Goal: Task Accomplishment & Management: Manage account settings

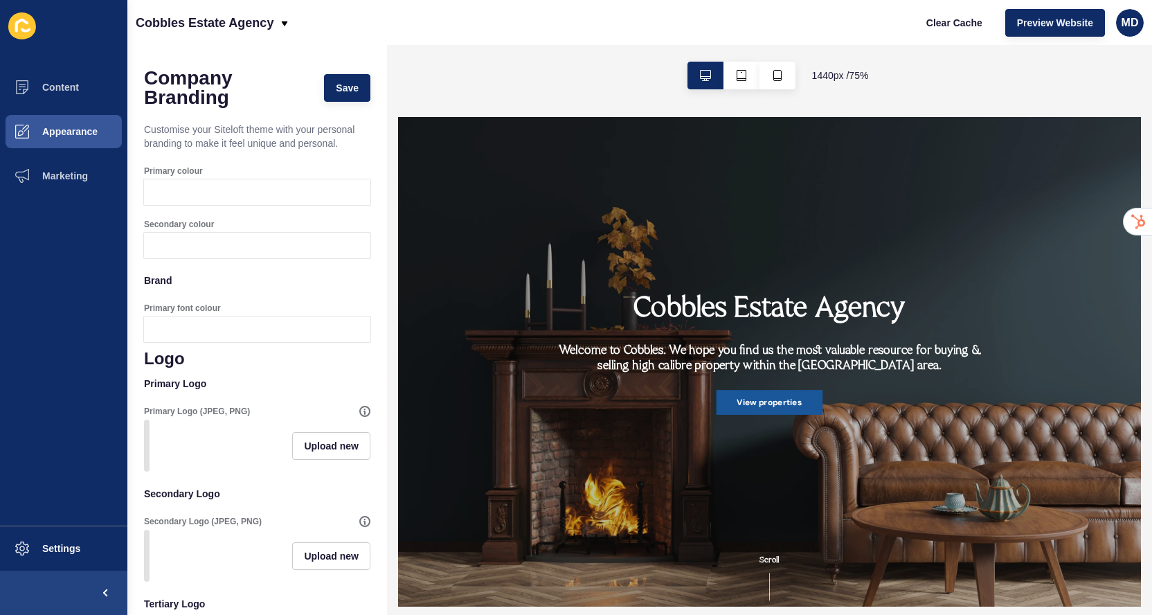
click at [463, 172] on div "Cobbles Estate Agency Welcome to [GEOGRAPHIC_DATA]. We hope you find us the mos…" at bounding box center [896, 445] width 997 height 657
click at [461, 35] on div "Cobbles Estate Agency Clear Cache Preview Website MD" at bounding box center [639, 22] width 1025 height 45
click at [267, 206] on div "Primary colour" at bounding box center [257, 185] width 226 height 53
click at [253, 186] on div at bounding box center [270, 192] width 201 height 26
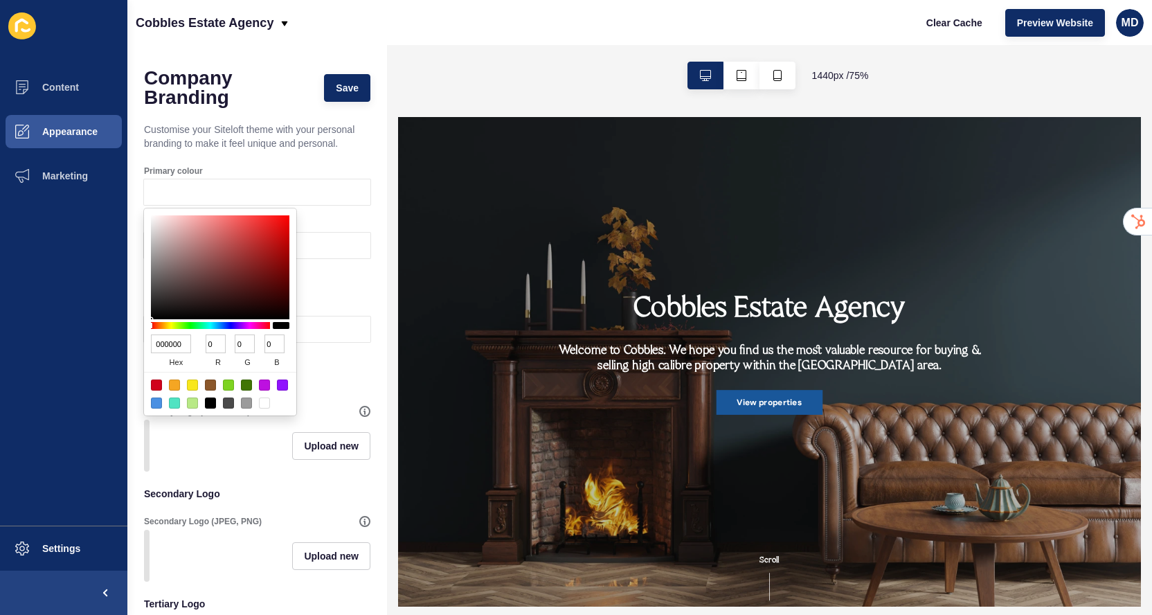
click at [165, 341] on input "000000" at bounding box center [171, 343] width 40 height 19
paste input "#445253"
type input "#445253"
type input "68"
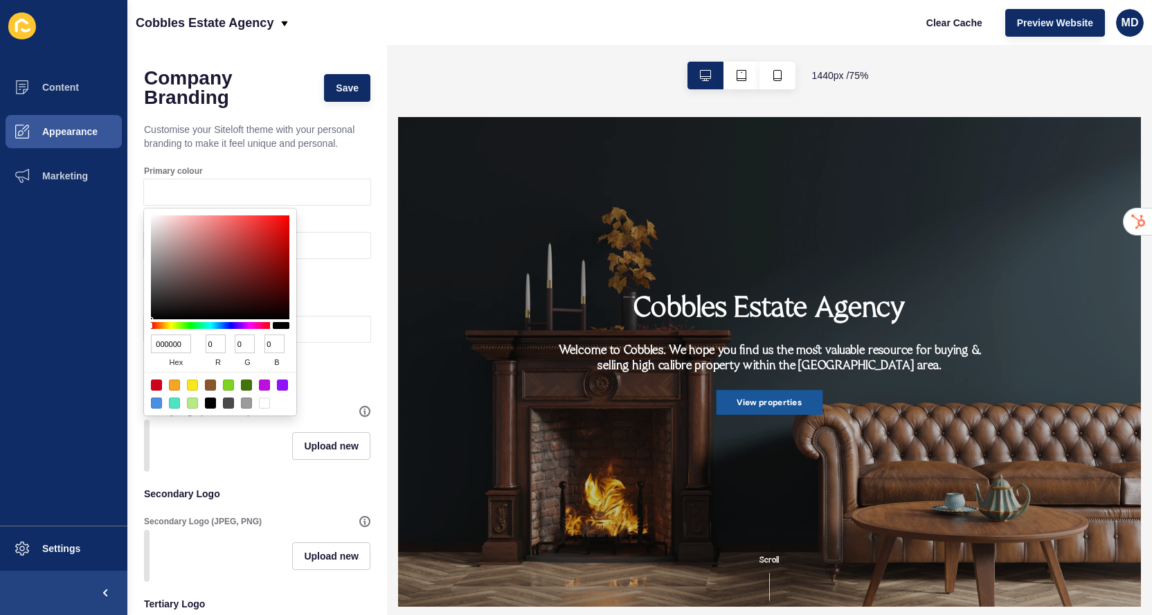
type input "82"
type input "83"
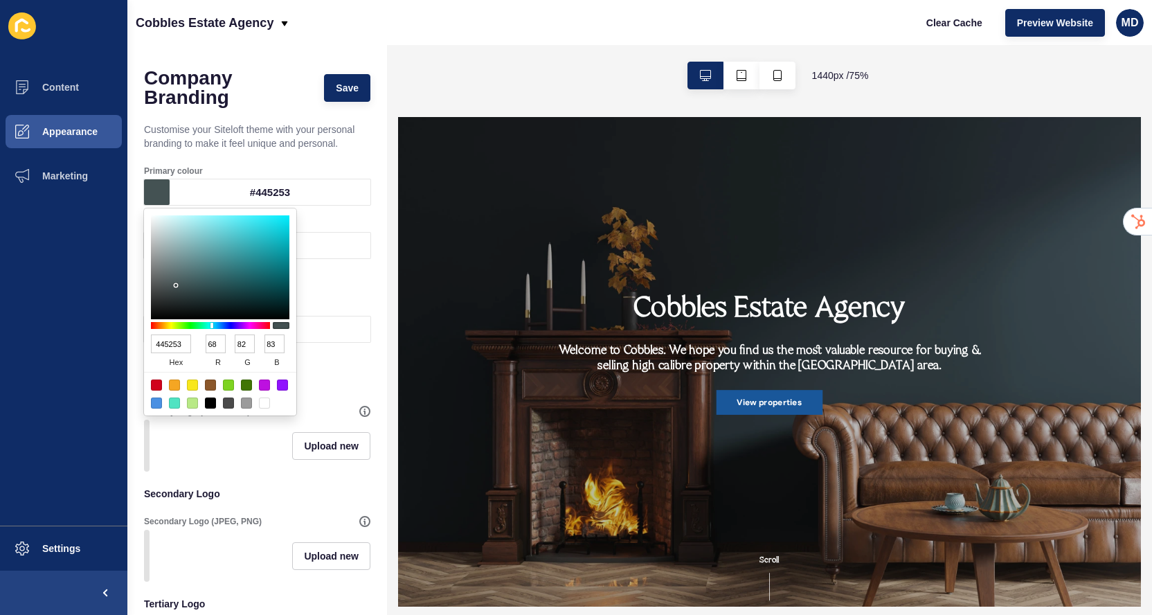
click at [301, 371] on p "Primary Logo" at bounding box center [257, 383] width 226 height 30
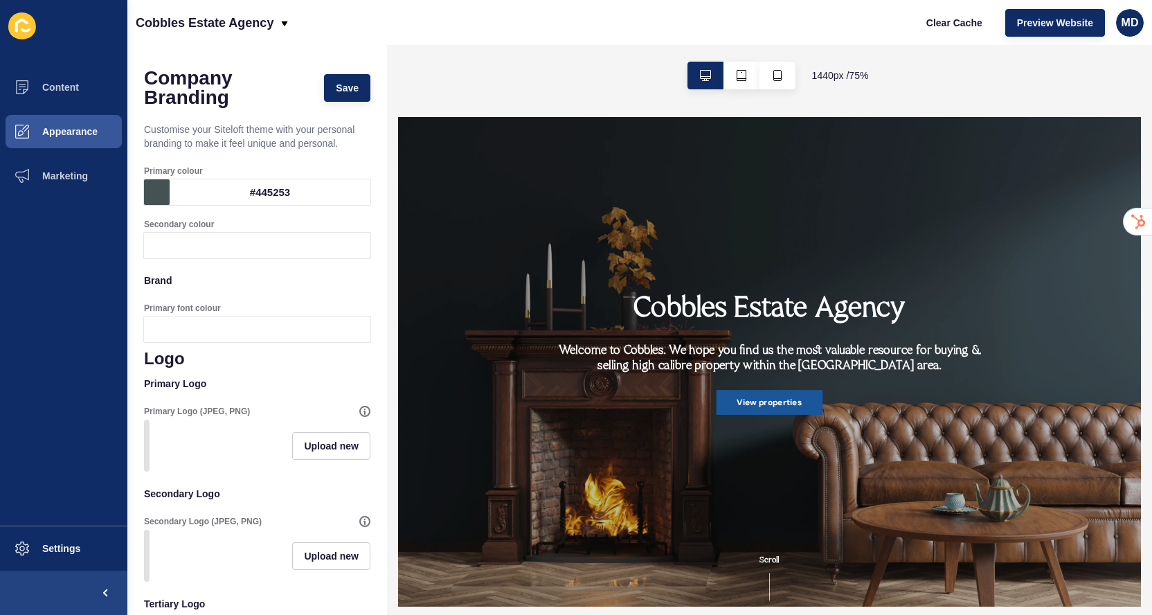
click at [255, 240] on div at bounding box center [270, 246] width 201 height 26
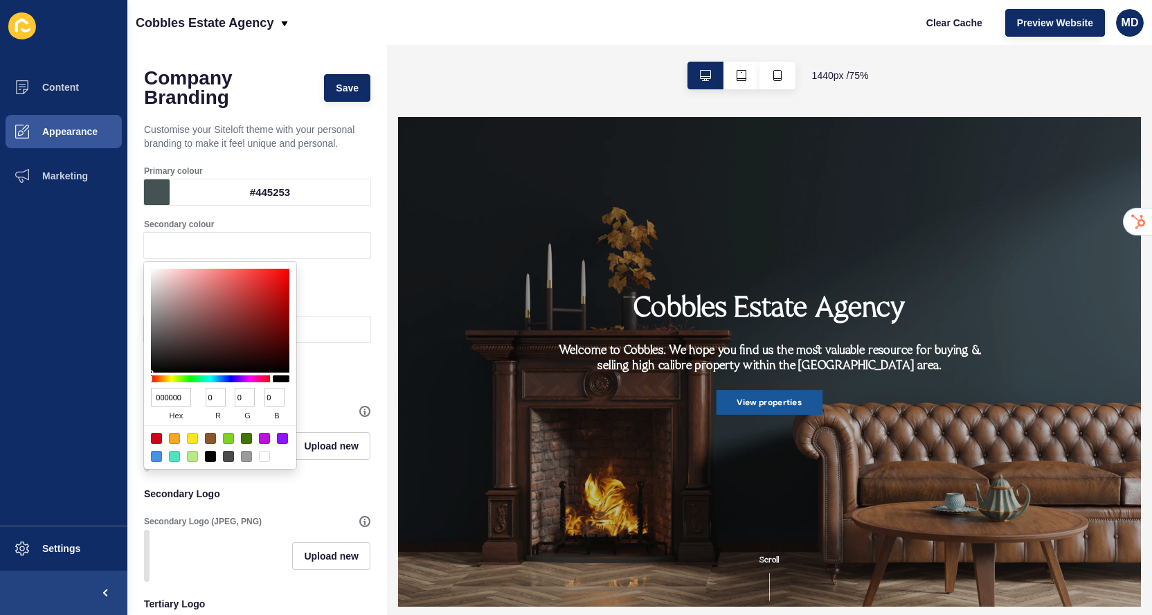
click at [172, 395] on input "000000" at bounding box center [171, 397] width 40 height 19
paste input "#D5D3CD"
type input "#D5D3CD"
type input "213"
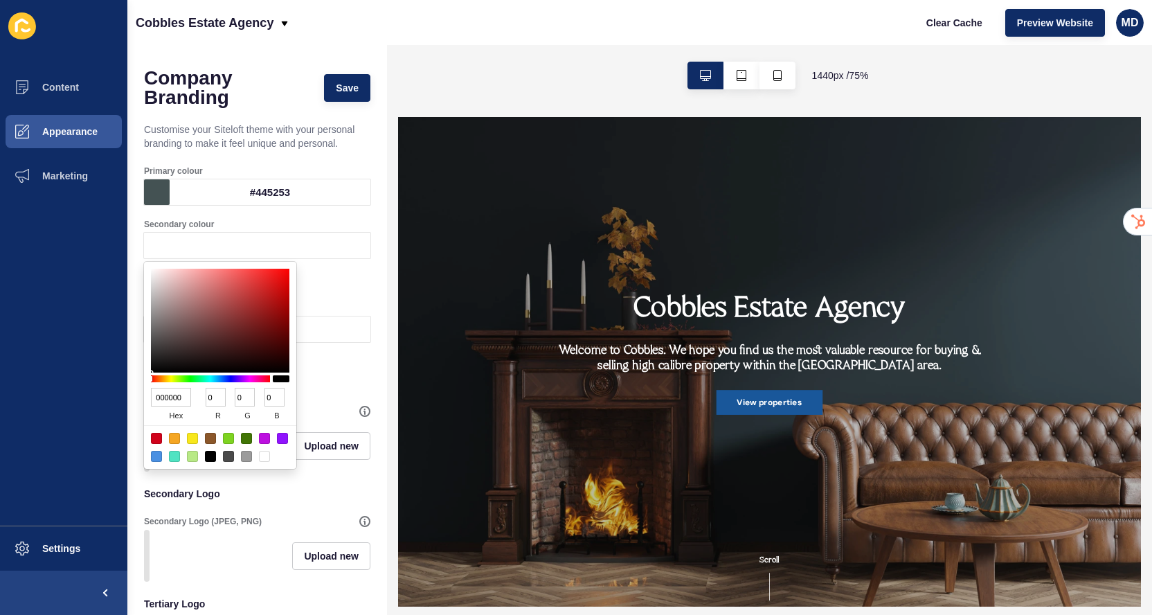
type input "211"
type input "205"
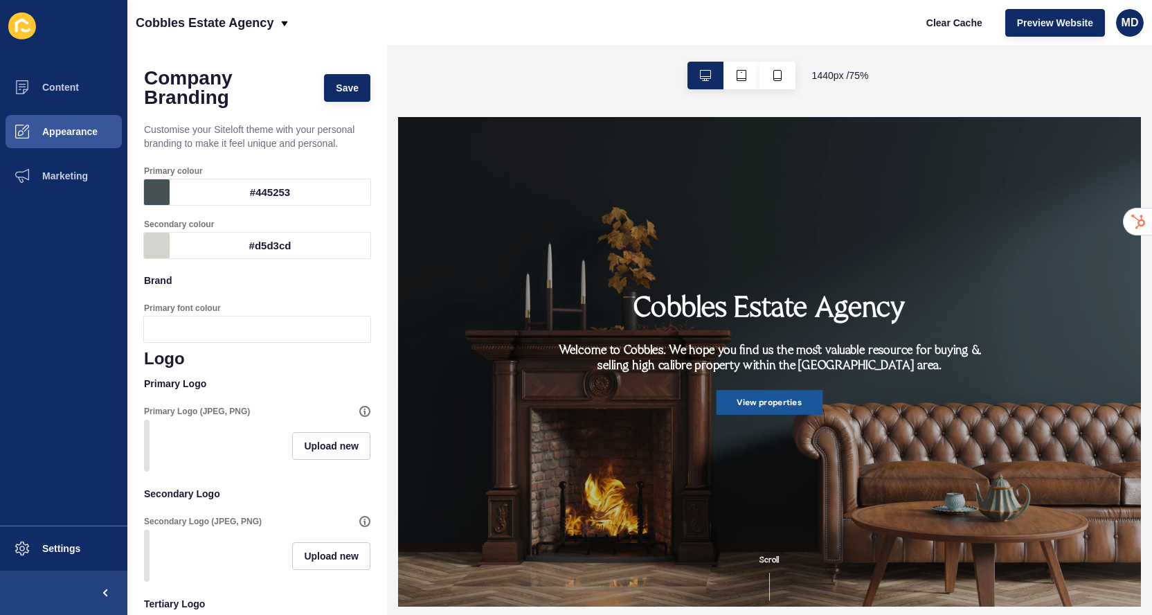
click at [332, 280] on p "Brand" at bounding box center [257, 280] width 226 height 30
click at [273, 324] on div at bounding box center [270, 329] width 201 height 26
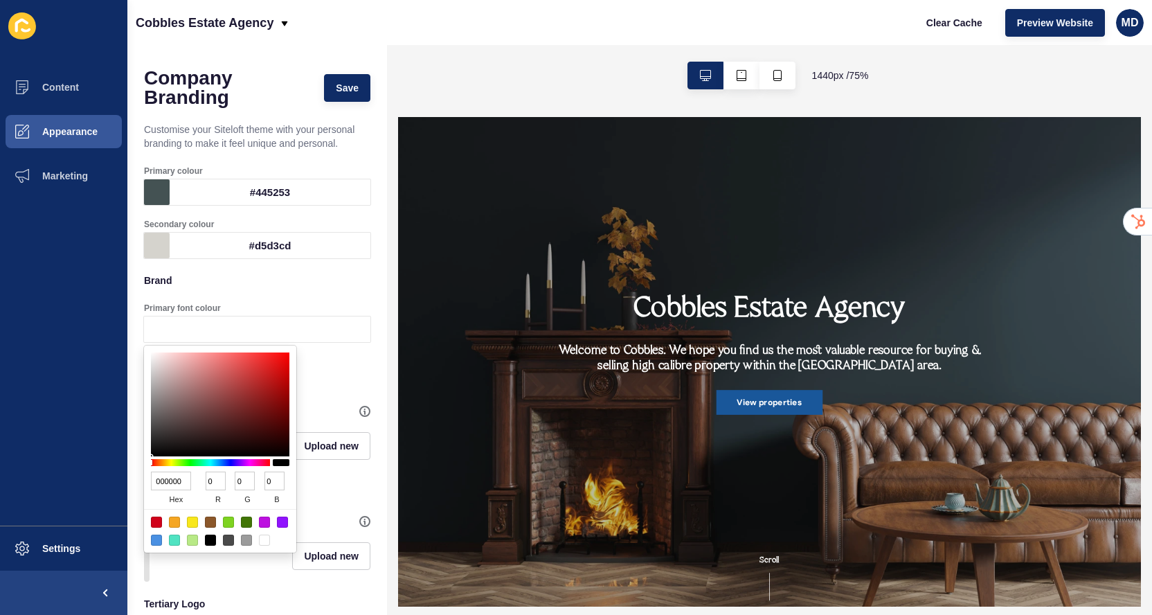
click at [172, 489] on input "000000" at bounding box center [171, 480] width 40 height 19
paste input "#FFFBF4"
type input "#FFFBF4"
type input "255"
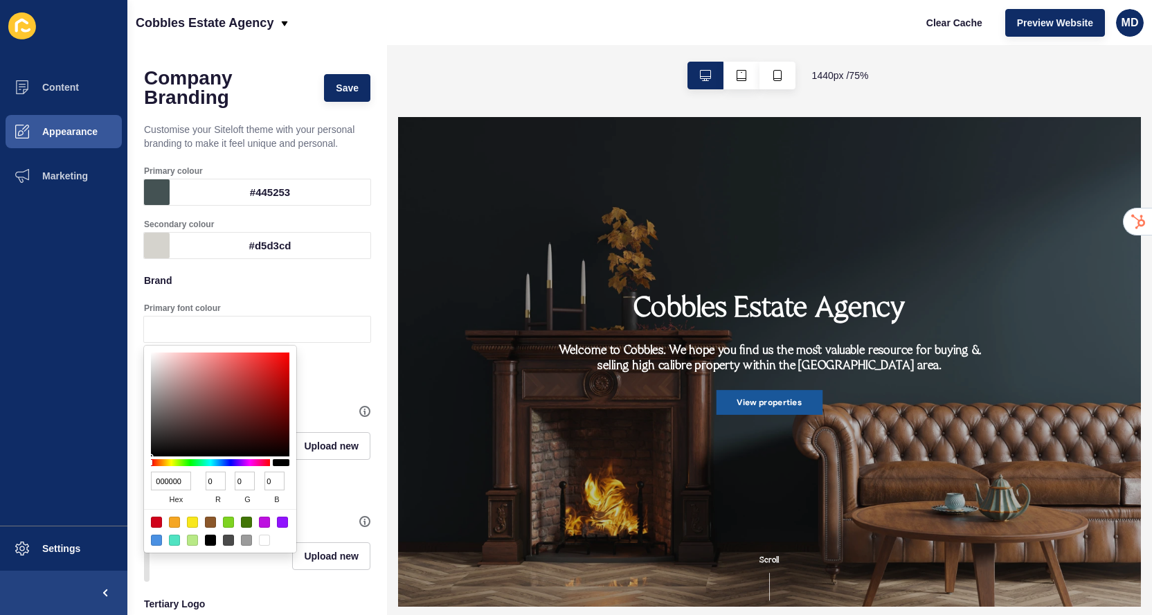
type input "251"
type input "244"
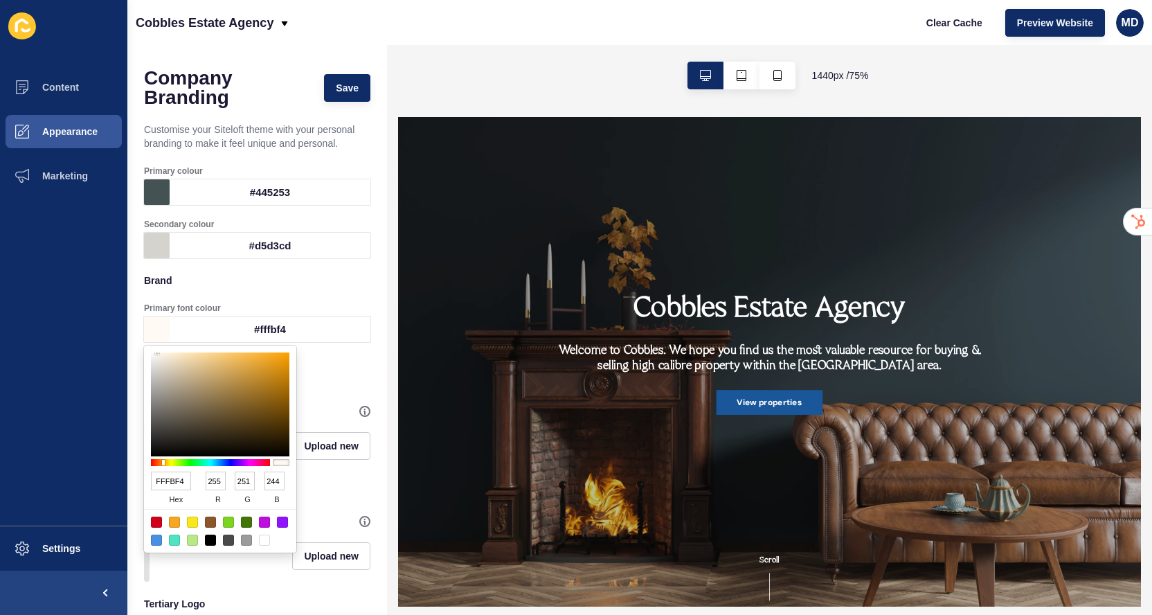
click at [343, 368] on p "Primary Logo" at bounding box center [257, 383] width 226 height 30
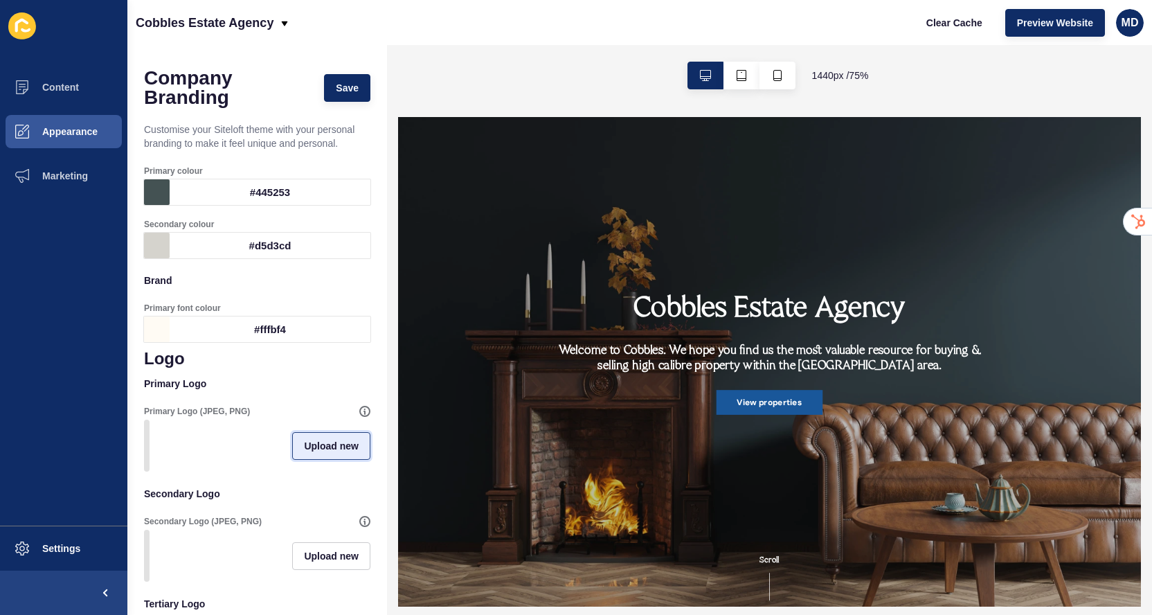
click at [309, 441] on span "Upload new" at bounding box center [331, 446] width 55 height 14
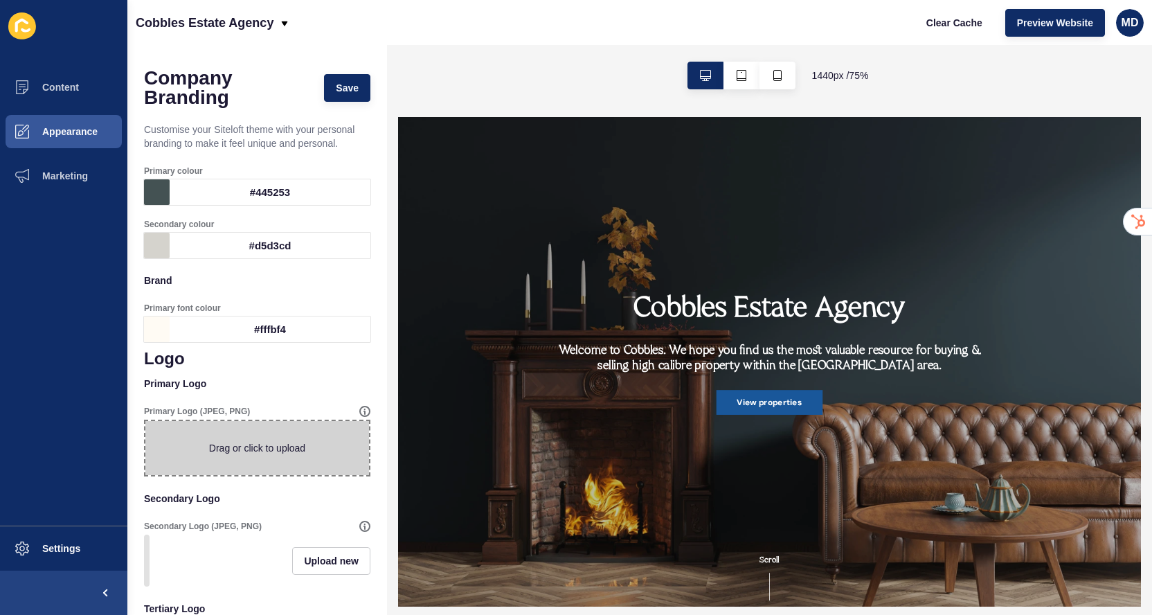
click at [260, 462] on span at bounding box center [257, 448] width 224 height 54
click at [145, 421] on input "Drag or click to upload" at bounding box center [145, 421] width 0 height 0
type input "C:\fakepath\primary-logo-tagline-[PERSON_NAME].png"
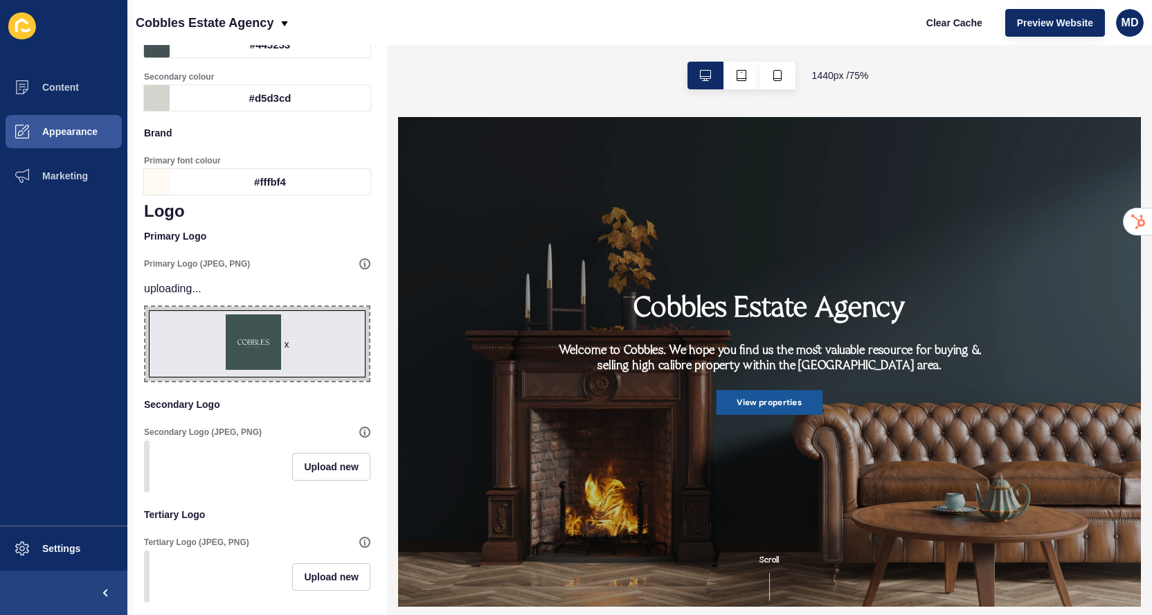
scroll to position [155, 0]
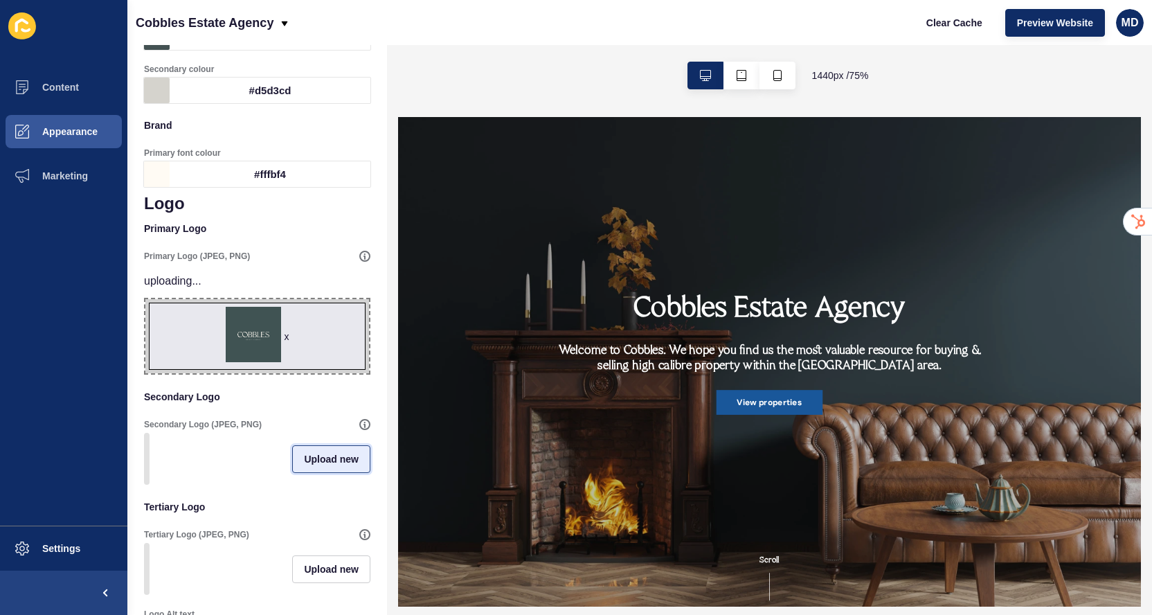
click at [321, 456] on span "Upload new" at bounding box center [331, 459] width 55 height 14
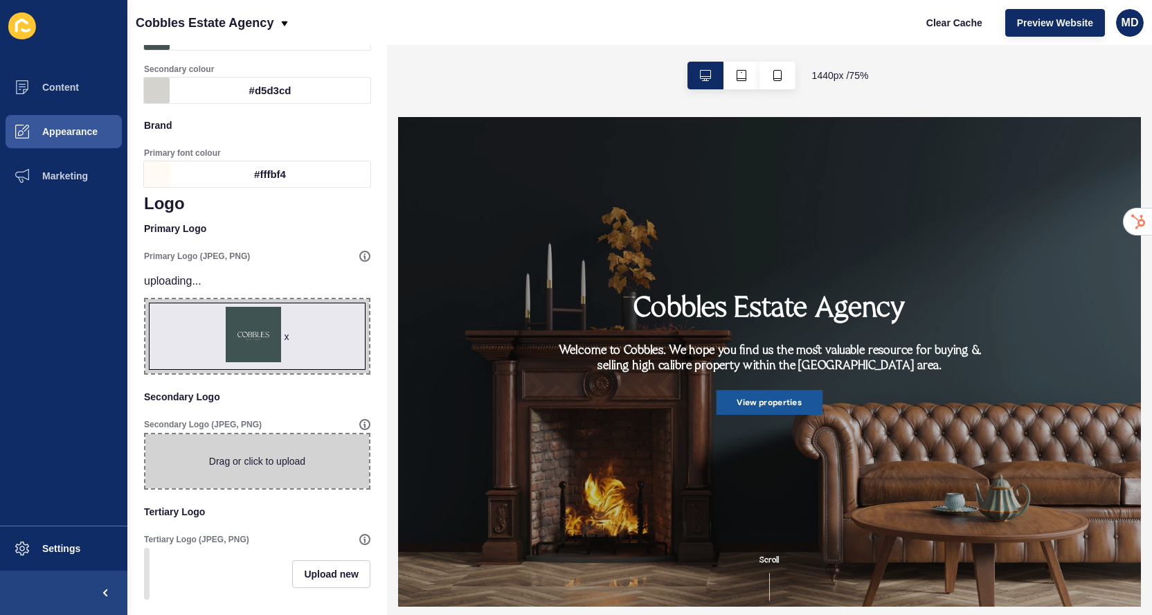
click at [272, 464] on span at bounding box center [257, 461] width 224 height 54
click at [145, 434] on input "Drag or click to upload" at bounding box center [145, 434] width 0 height 0
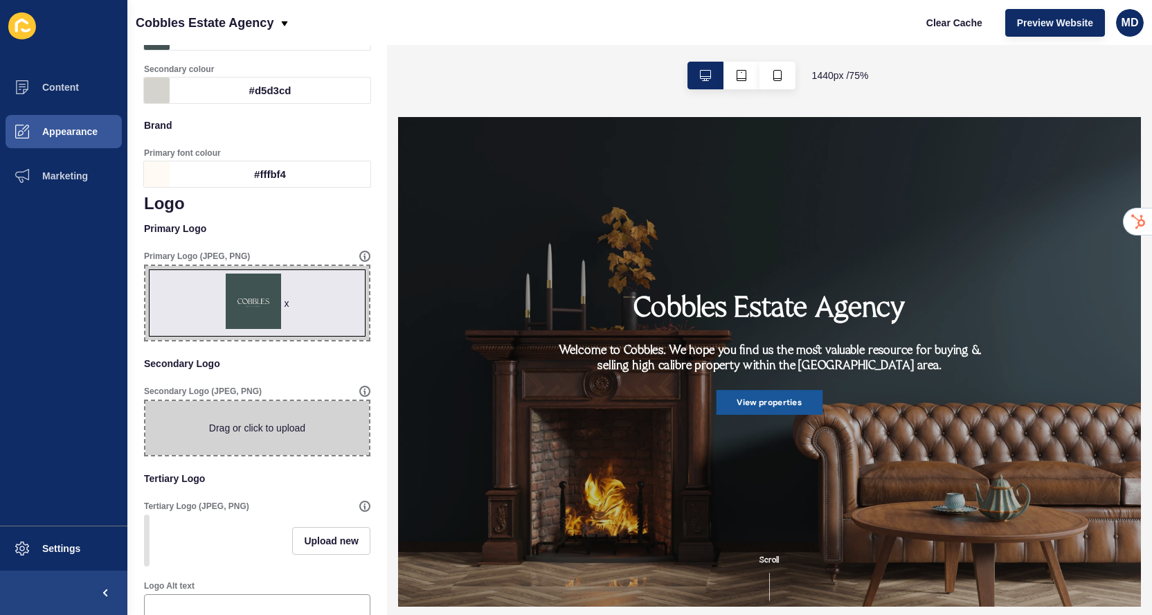
type input "C:\fakepath\primary-logo-transparent-[PERSON_NAME].png"
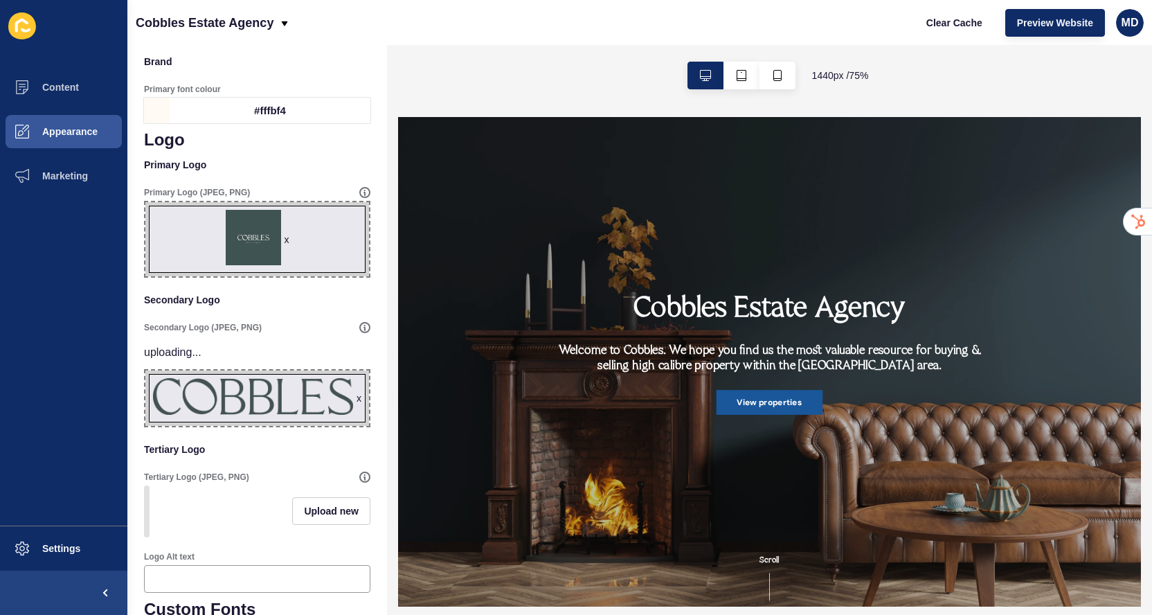
scroll to position [226, 0]
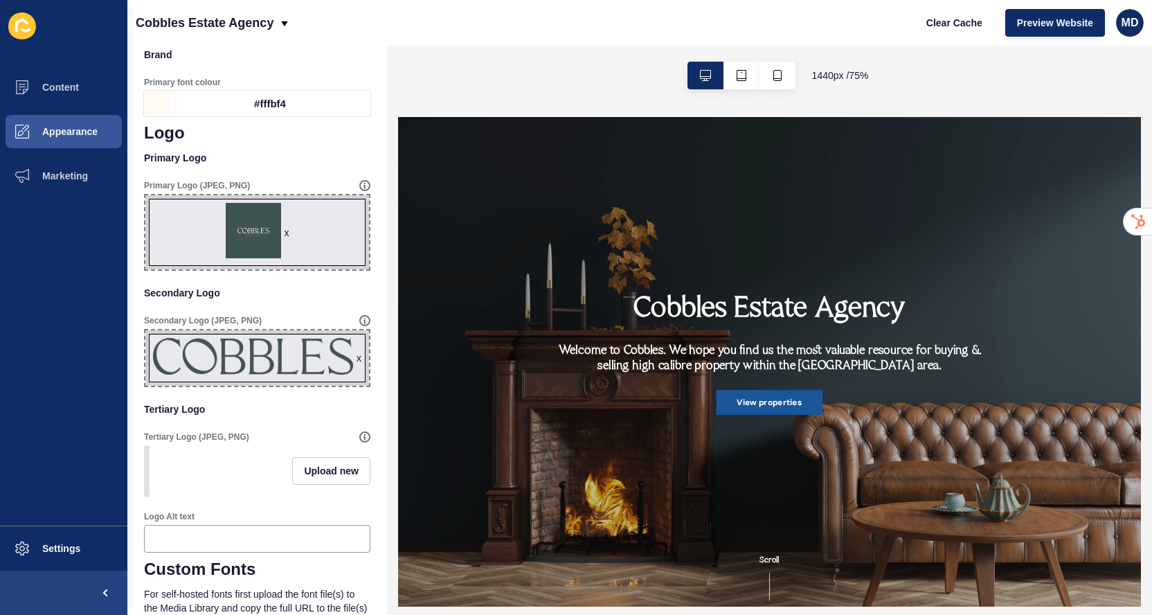
click at [288, 234] on div "x" at bounding box center [287, 233] width 5 height 14
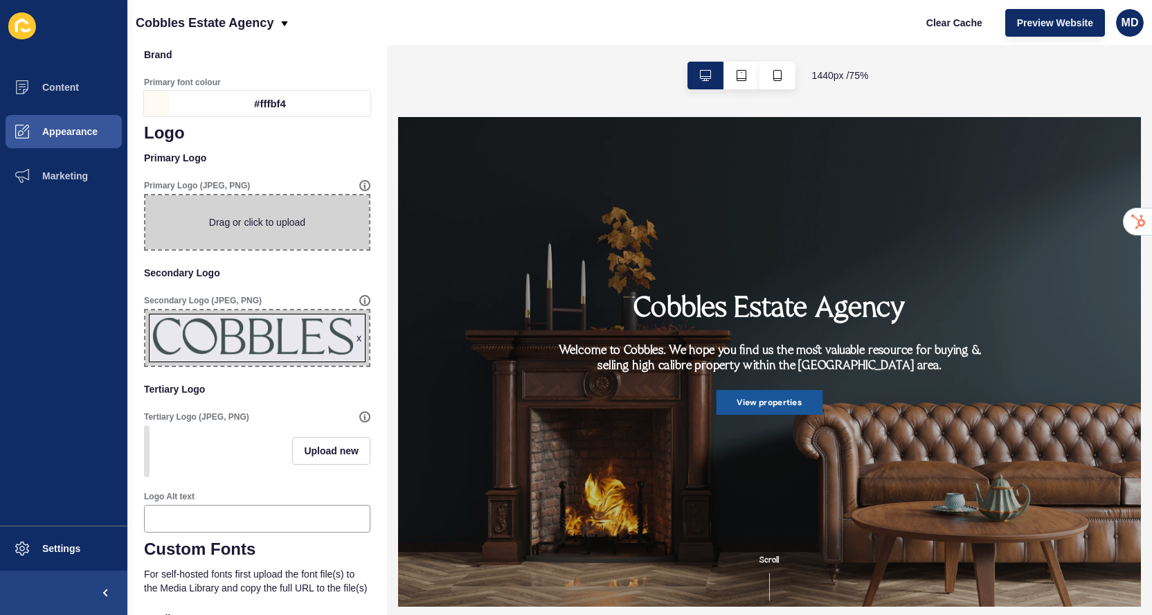
click at [285, 232] on span at bounding box center [257, 222] width 224 height 54
click at [145, 195] on input "Drag or click to upload" at bounding box center [145, 195] width 0 height 0
type input "C:\fakepath\primary-logo-transparent-fog.png"
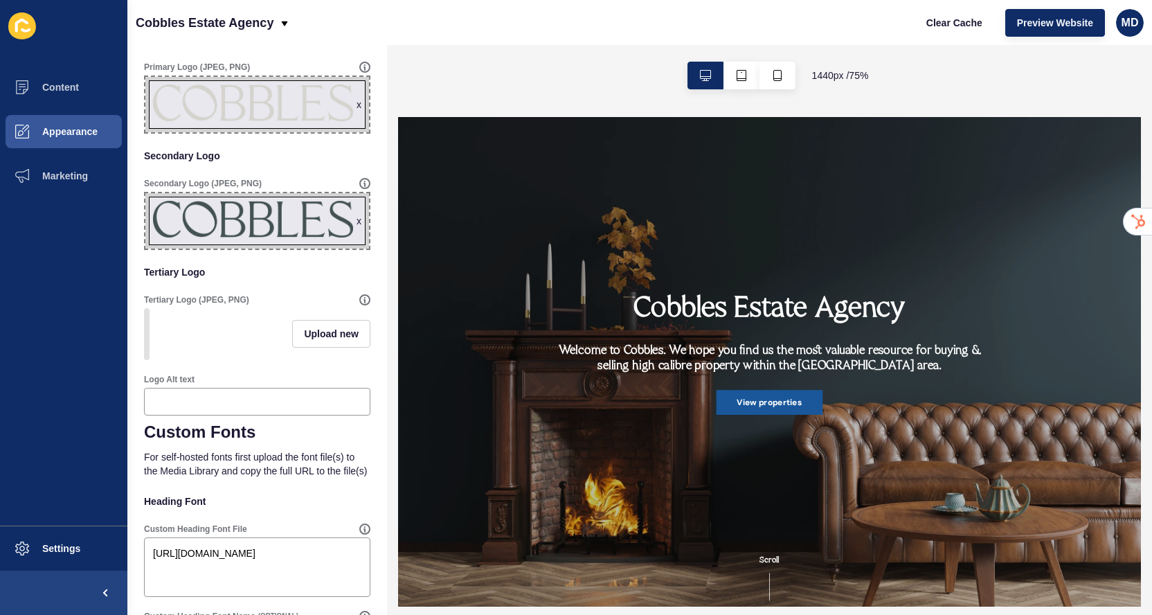
scroll to position [348, 0]
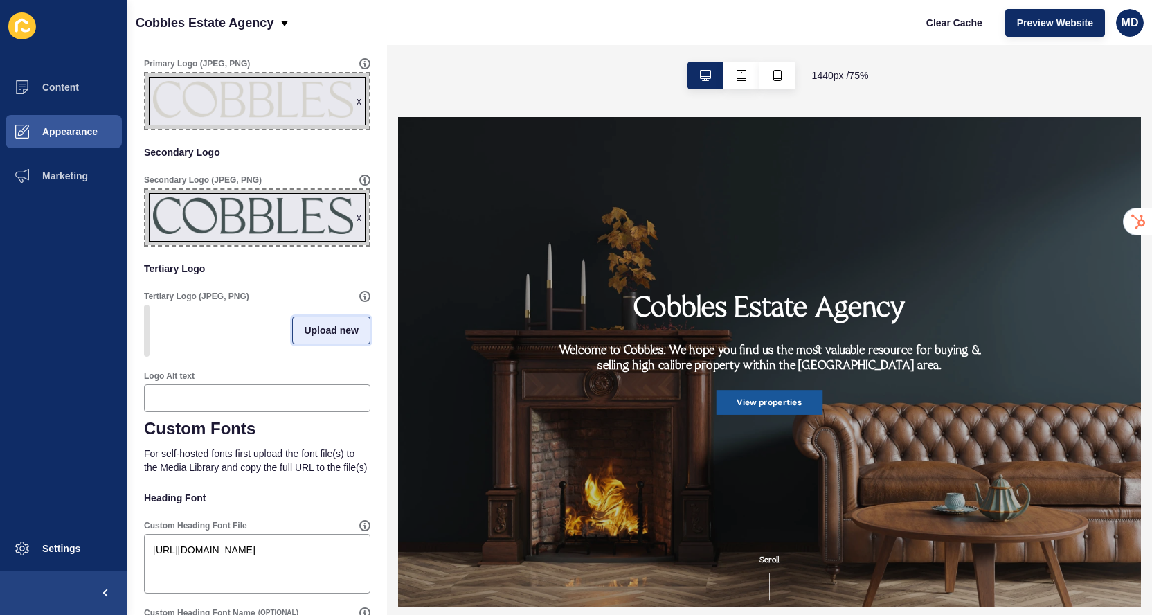
click at [345, 330] on span "Upload new" at bounding box center [331, 330] width 55 height 14
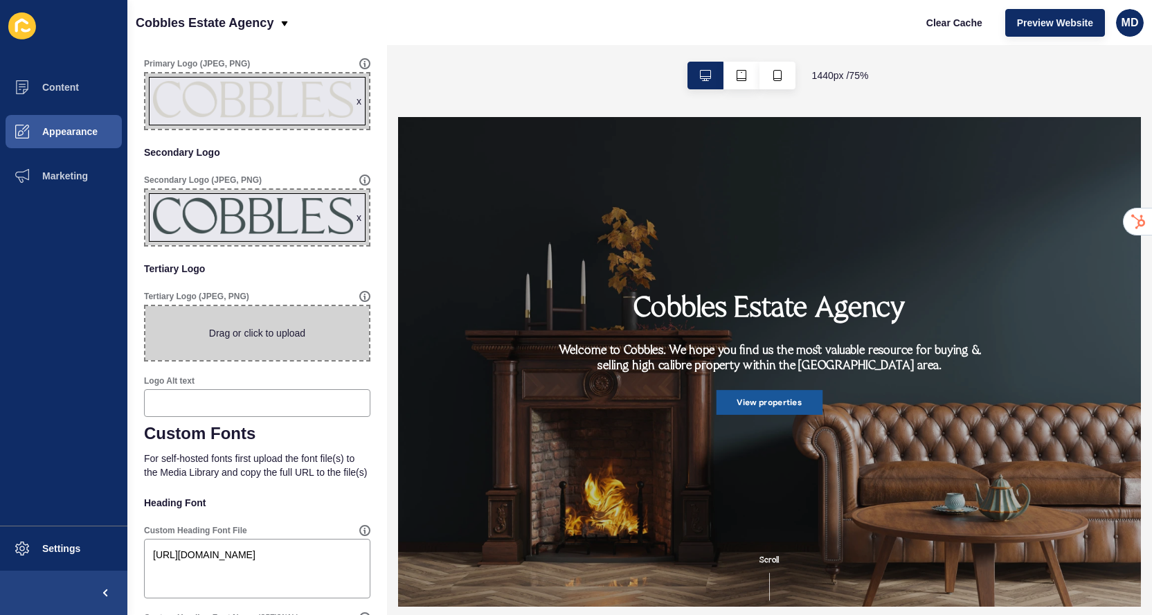
click at [321, 336] on span at bounding box center [257, 333] width 224 height 54
click at [145, 306] on input "Drag or click to upload" at bounding box center [145, 306] width 0 height 0
type input "C:\fakepath\submark-transparent-[PERSON_NAME].png"
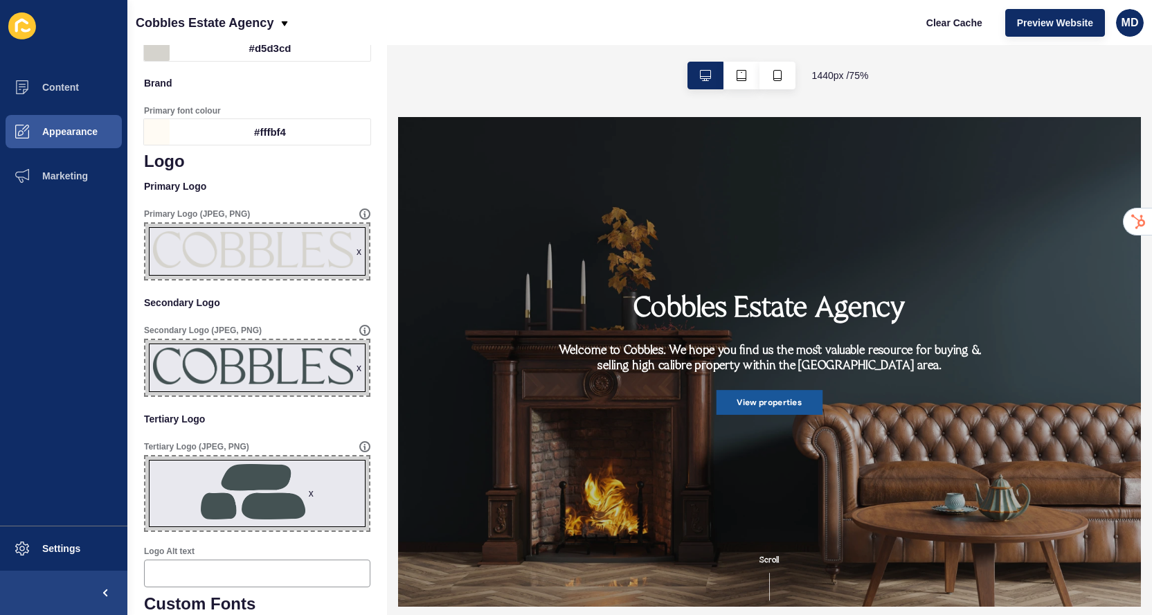
scroll to position [0, 0]
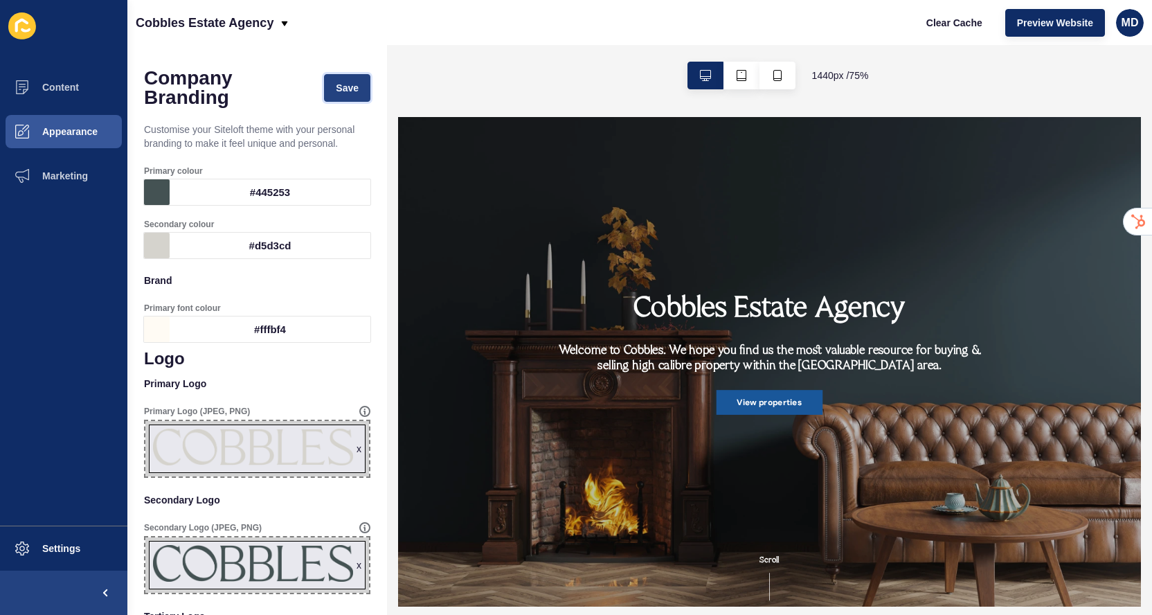
click at [336, 94] on span "Save" at bounding box center [347, 88] width 23 height 14
click at [49, 547] on span "Settings" at bounding box center [39, 548] width 82 height 11
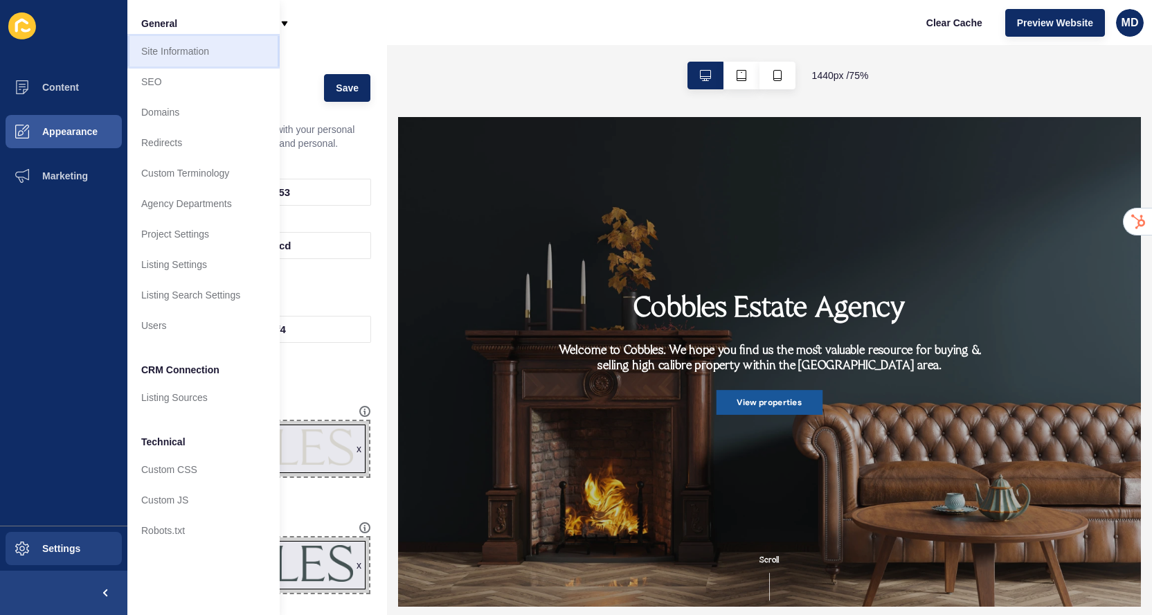
click at [174, 60] on link "Site Information" at bounding box center [203, 51] width 152 height 30
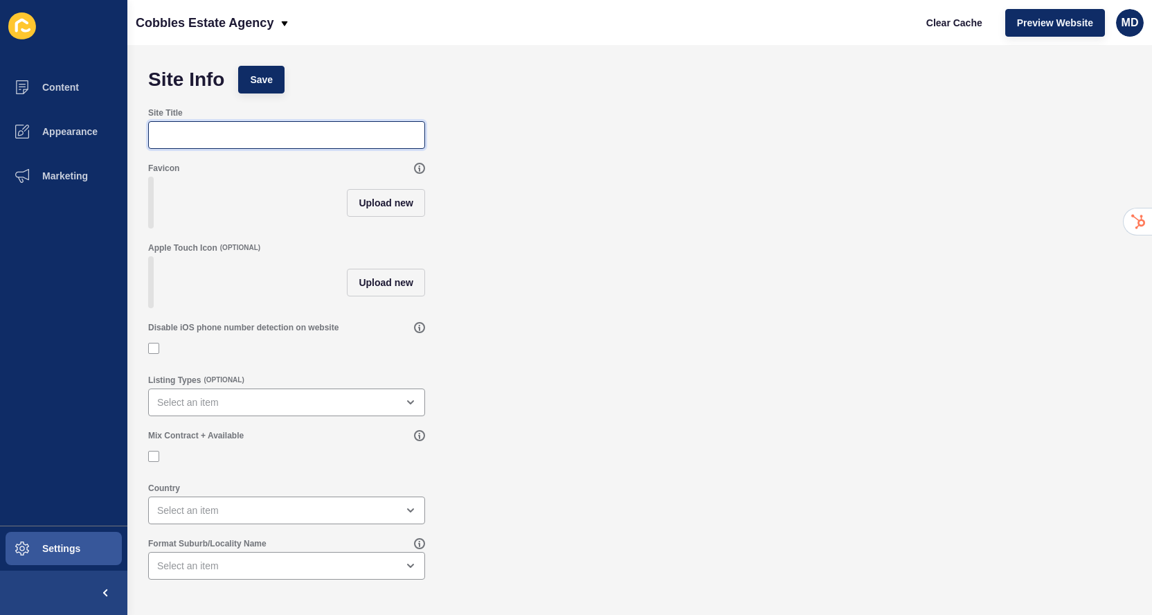
click at [190, 130] on input "Site Title" at bounding box center [286, 135] width 259 height 14
type input "o"
click at [212, 141] on input "o" at bounding box center [286, 135] width 259 height 14
type input "Cobbles Estate Agency"
click at [379, 217] on div "Upload new" at bounding box center [386, 203] width 78 height 52
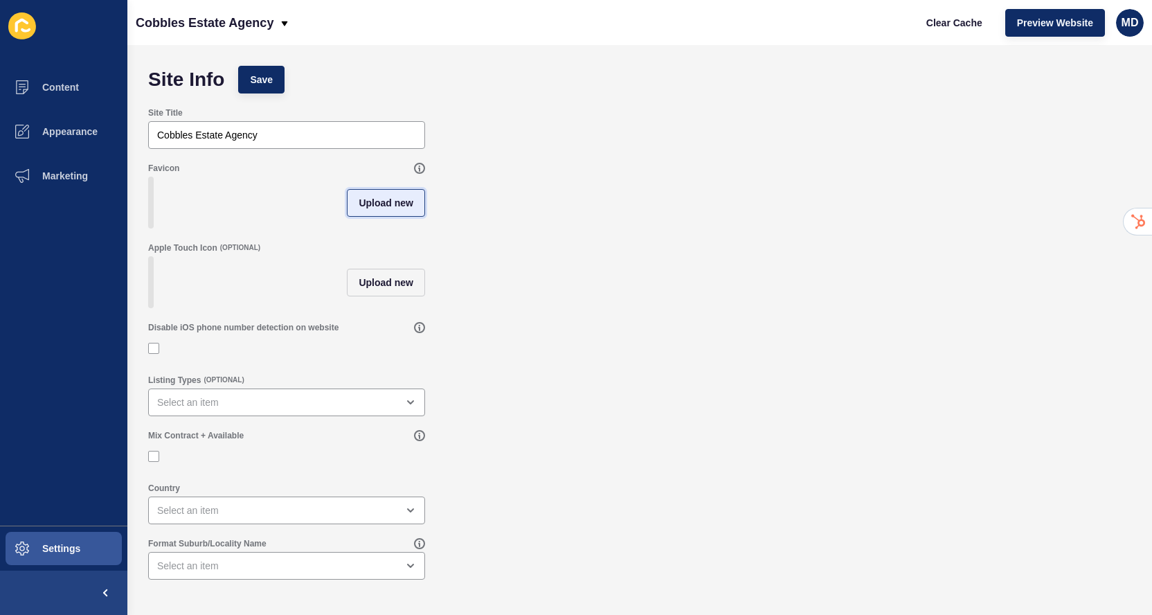
click at [378, 208] on span "Upload new" at bounding box center [386, 203] width 55 height 14
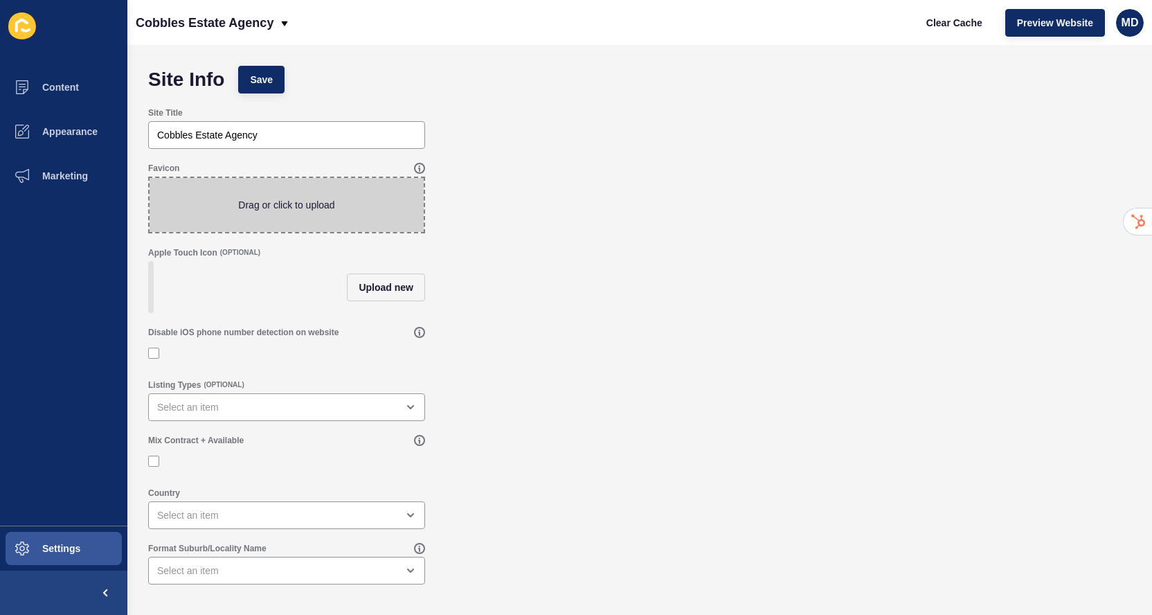
click at [323, 215] on span at bounding box center [287, 205] width 274 height 54
click at [150, 178] on input "Drag or click to upload" at bounding box center [150, 178] width 0 height 0
type input "C:\fakepath\submark-fog.png"
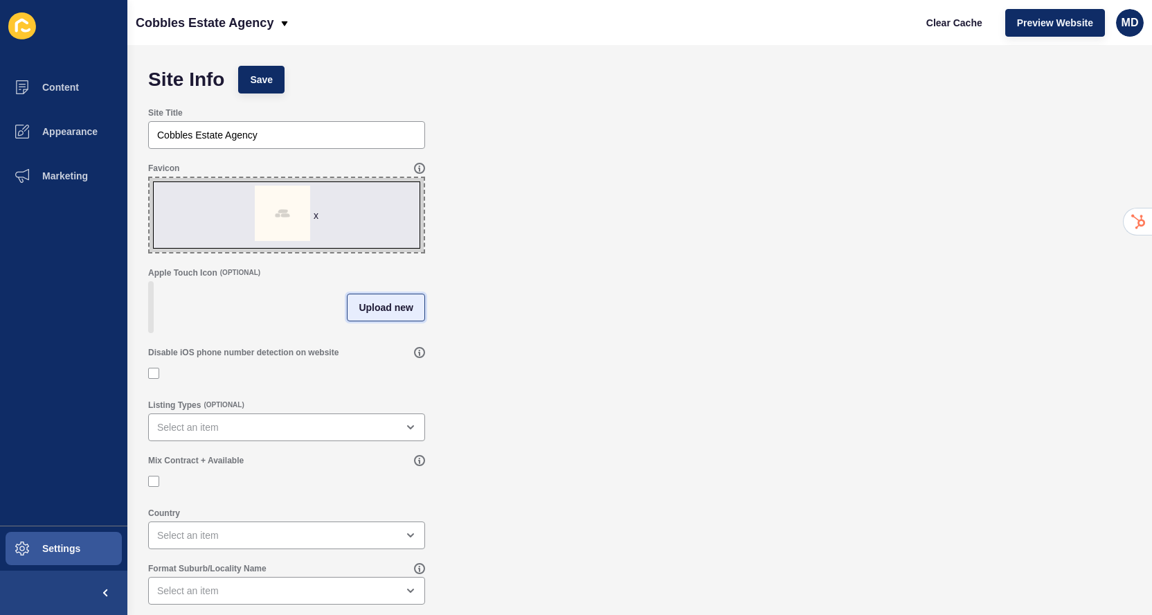
click at [372, 316] on button "Upload new" at bounding box center [386, 308] width 78 height 28
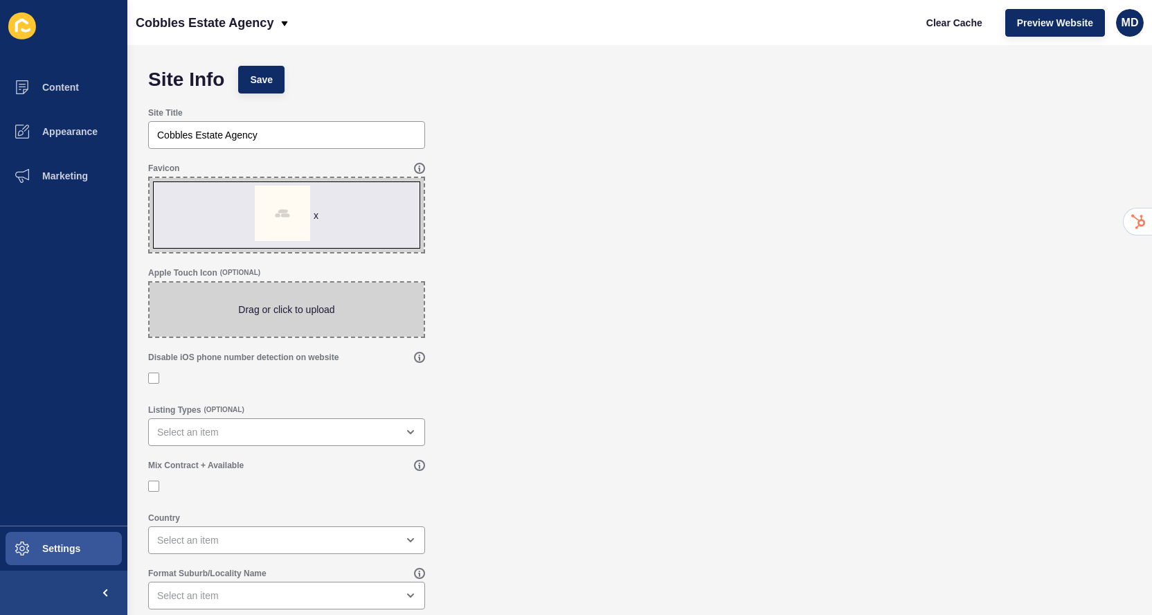
click at [366, 314] on span at bounding box center [287, 309] width 274 height 54
click at [150, 282] on input "Drag or click to upload" at bounding box center [150, 282] width 0 height 0
type input "C:\fakepath\submark-transparent-fog.png"
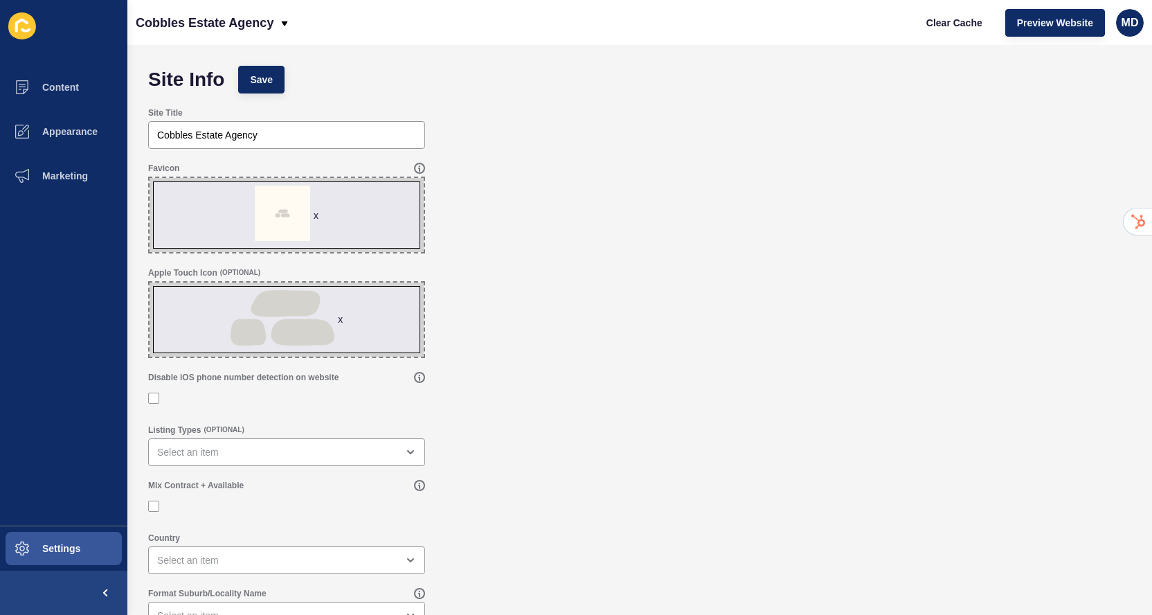
click at [318, 212] on div "x" at bounding box center [316, 215] width 5 height 14
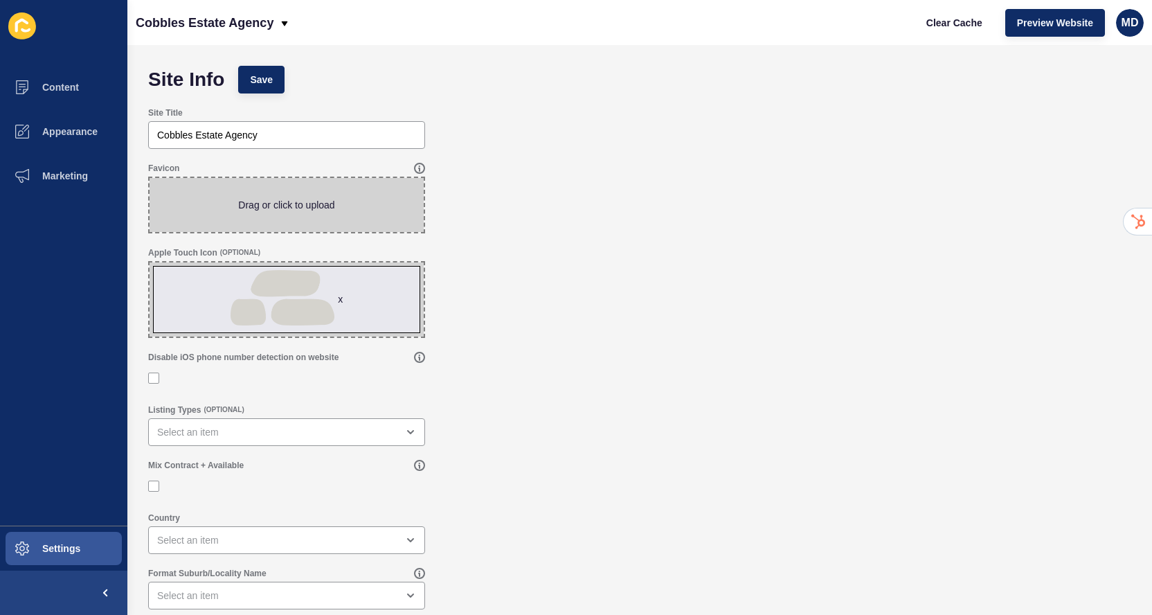
click at [318, 212] on span at bounding box center [287, 205] width 274 height 54
click at [150, 178] on input "Drag or click to upload" at bounding box center [150, 178] width 0 height 0
type input "C:\fakepath\submark-transparent-fog.png"
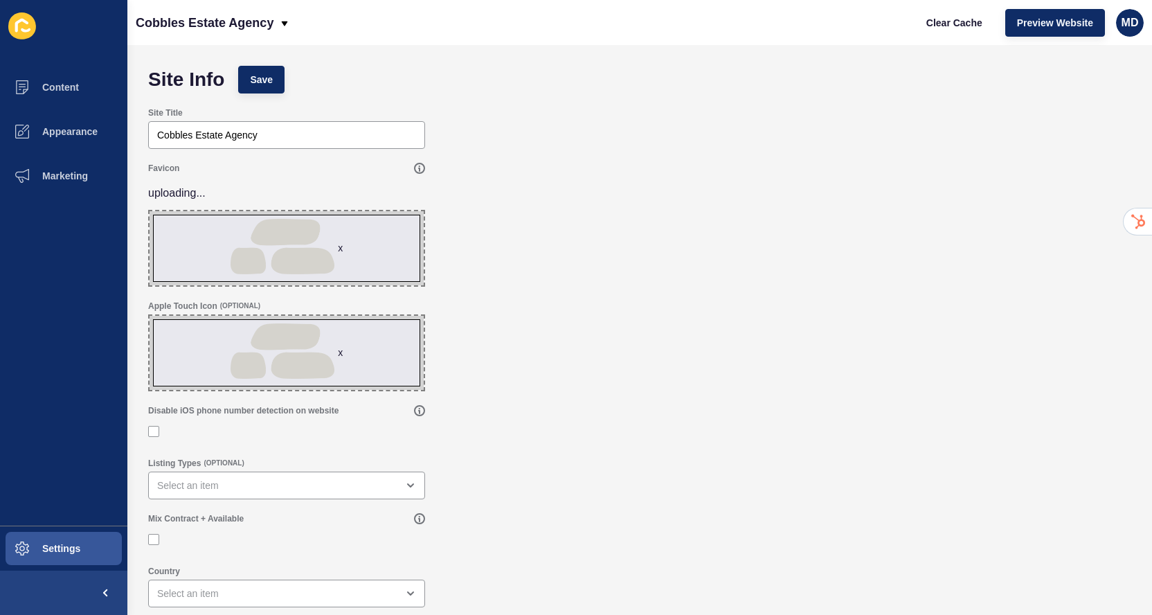
click at [381, 80] on div "Site Info Save" at bounding box center [639, 80] width 997 height 42
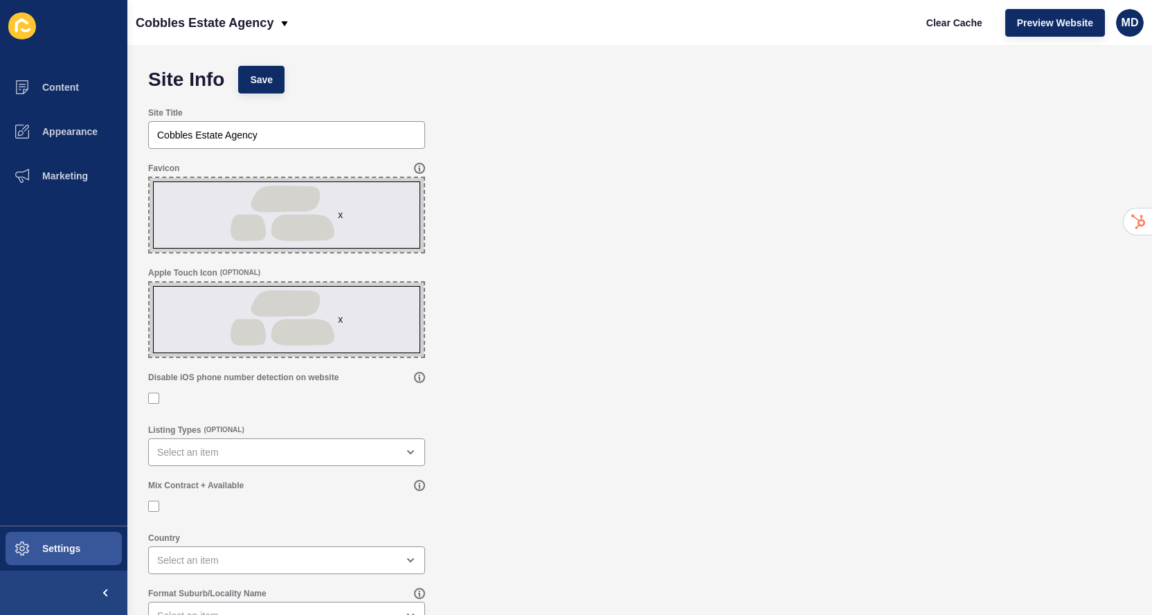
scroll to position [21, 0]
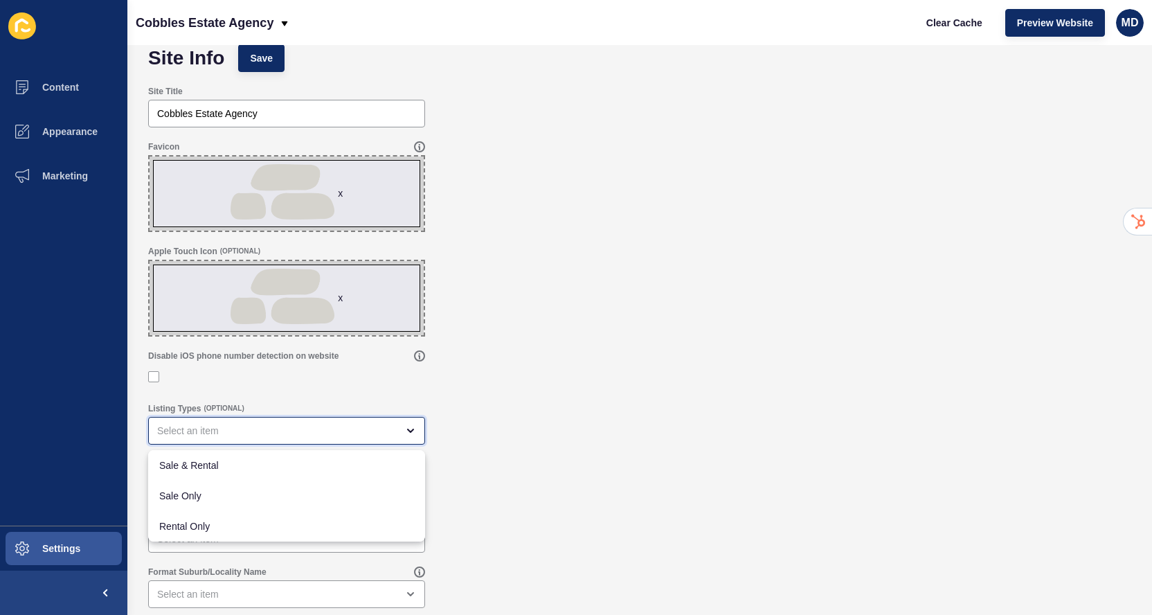
click at [187, 426] on div "close menu" at bounding box center [277, 431] width 240 height 14
click at [183, 465] on span "Sale & Rental" at bounding box center [286, 465] width 255 height 14
type input "Sale & Rental"
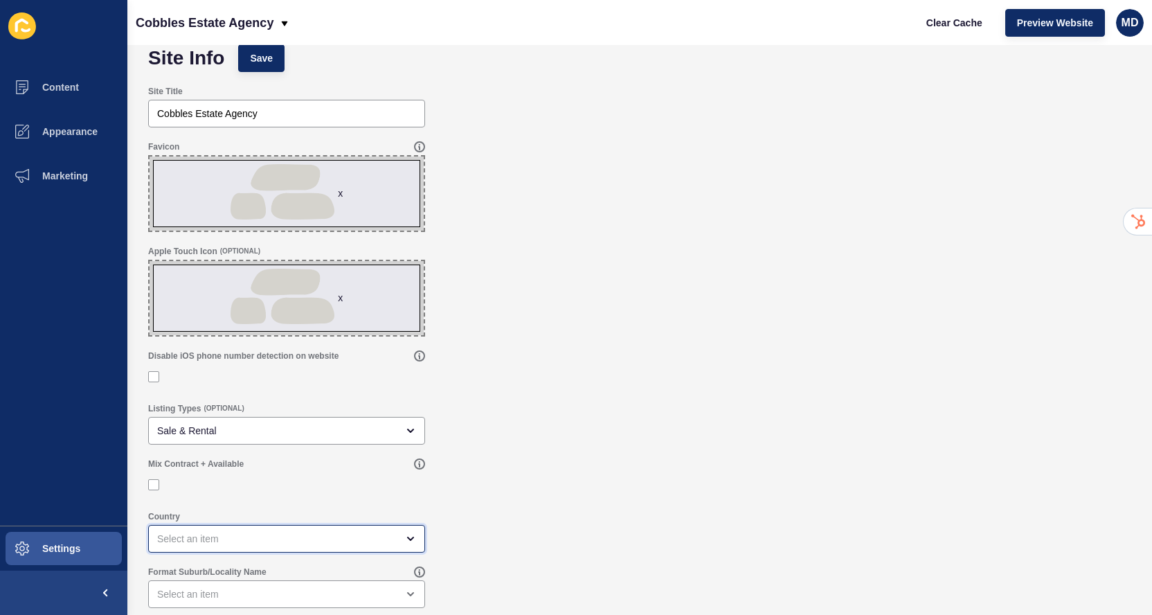
click at [169, 535] on div "open menu" at bounding box center [277, 539] width 240 height 14
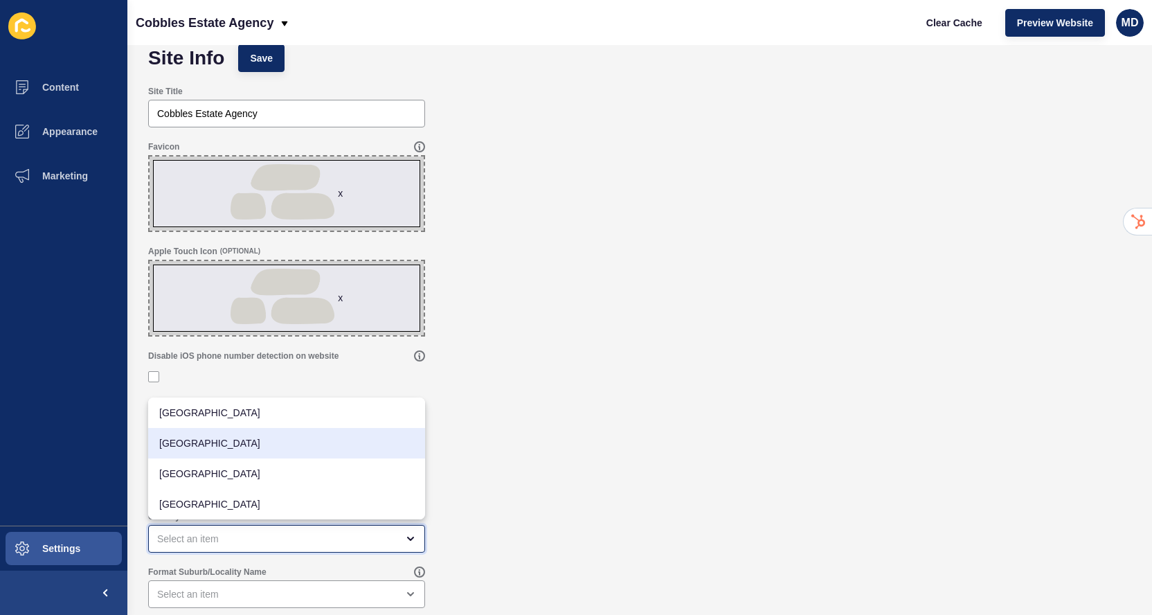
click at [201, 444] on span "[GEOGRAPHIC_DATA]" at bounding box center [286, 443] width 255 height 14
type input "[GEOGRAPHIC_DATA]"
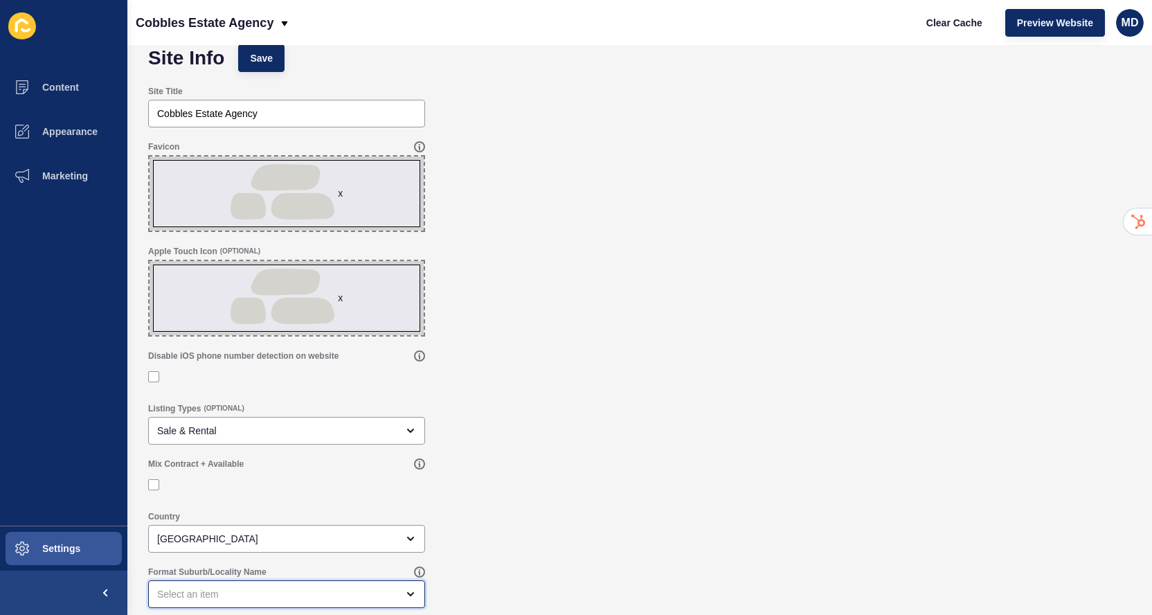
click at [206, 583] on div "open menu" at bounding box center [286, 594] width 277 height 28
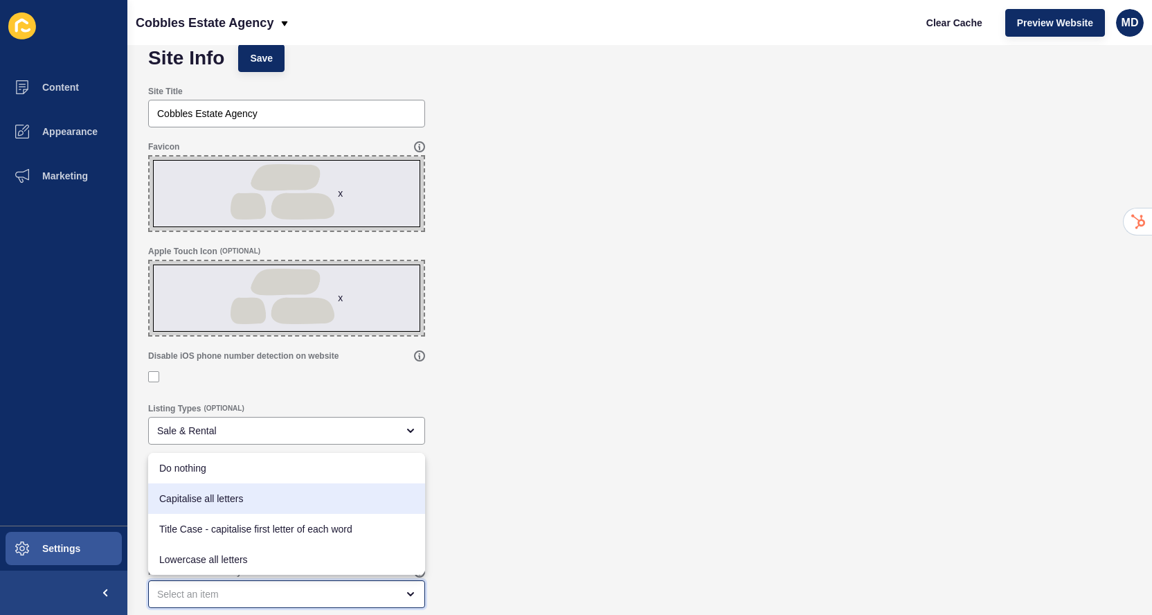
click at [228, 503] on span "Capitalise all letters" at bounding box center [286, 499] width 255 height 14
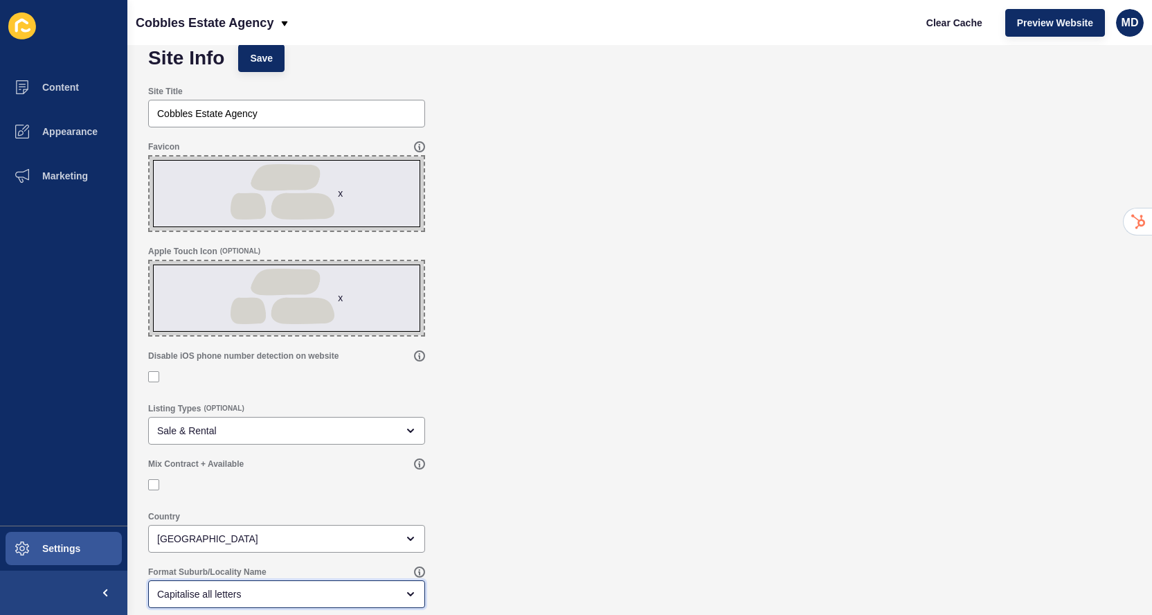
click at [206, 606] on div "Capitalise all letters" at bounding box center [286, 594] width 277 height 28
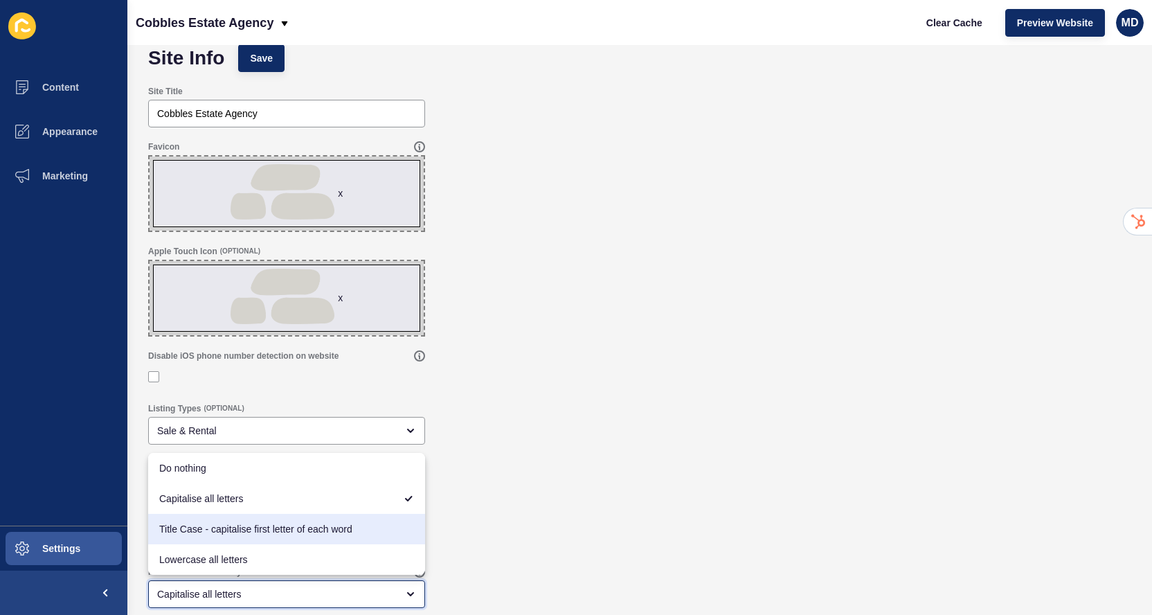
click at [227, 535] on span "Title Case - capitalise first letter of each word" at bounding box center [286, 529] width 255 height 14
type input "Title Case - capitalise first letter of each word"
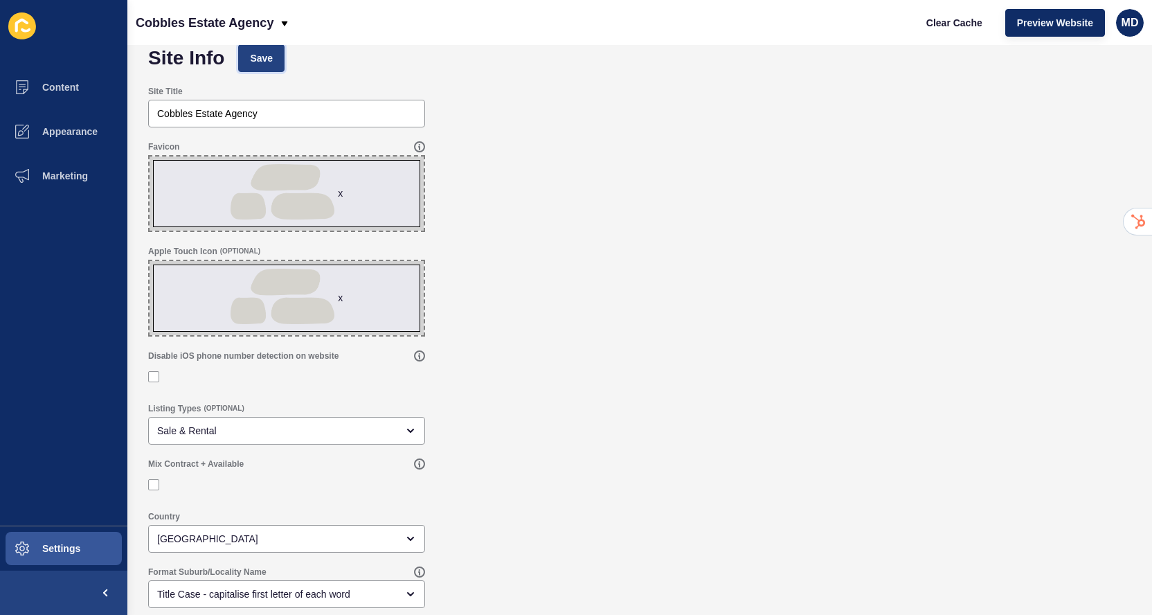
click at [267, 49] on button "Save" at bounding box center [261, 58] width 46 height 28
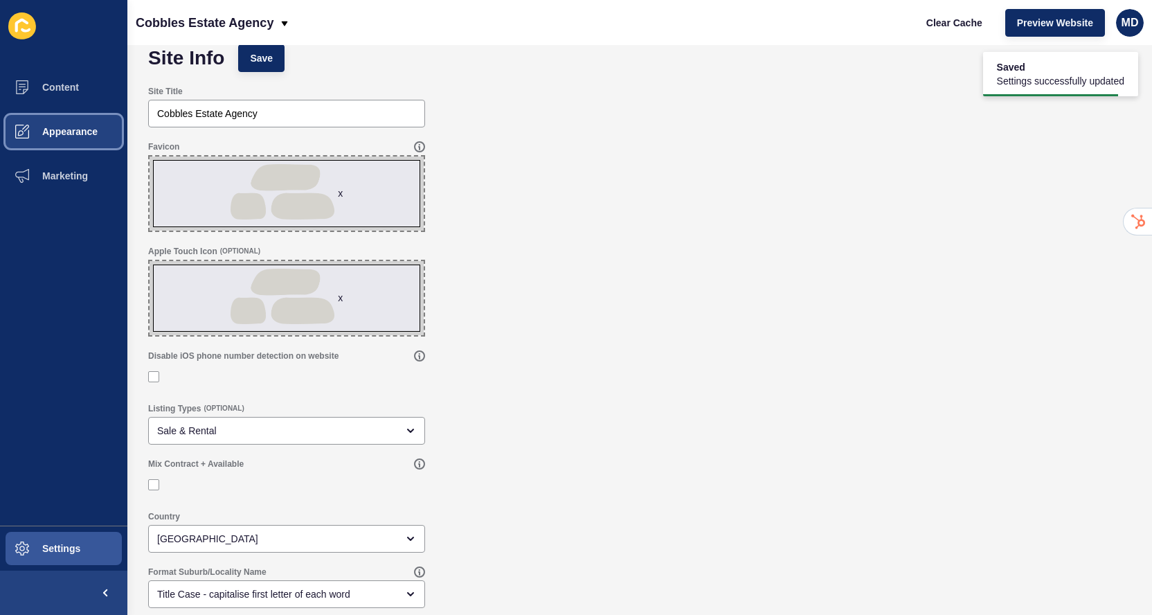
click at [60, 132] on span "Appearance" at bounding box center [48, 131] width 100 height 11
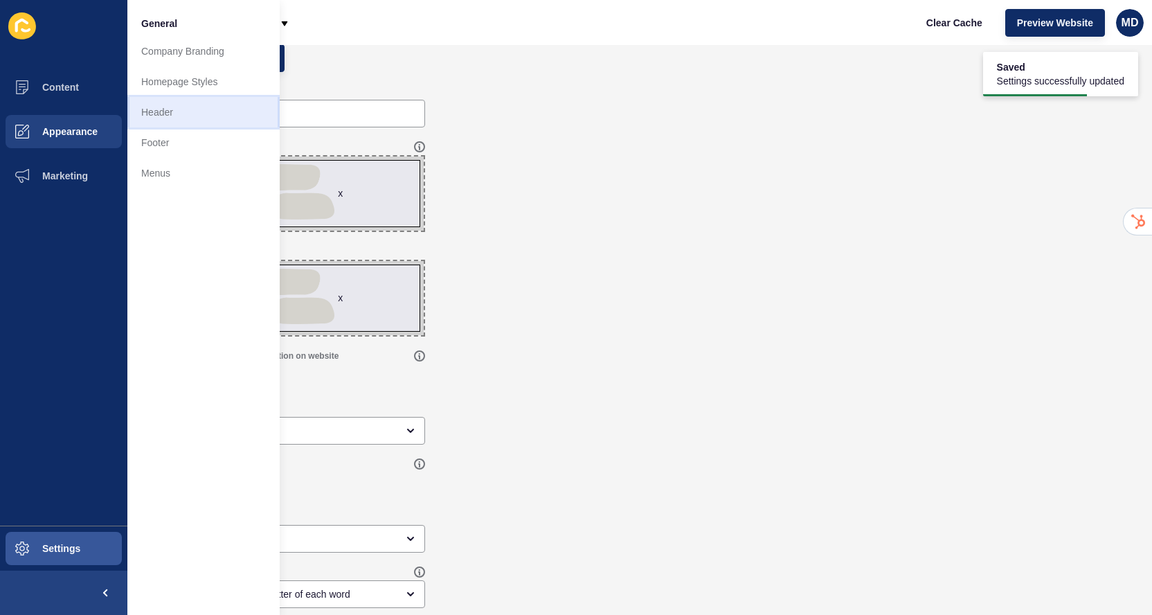
click at [152, 107] on link "Header" at bounding box center [203, 112] width 152 height 30
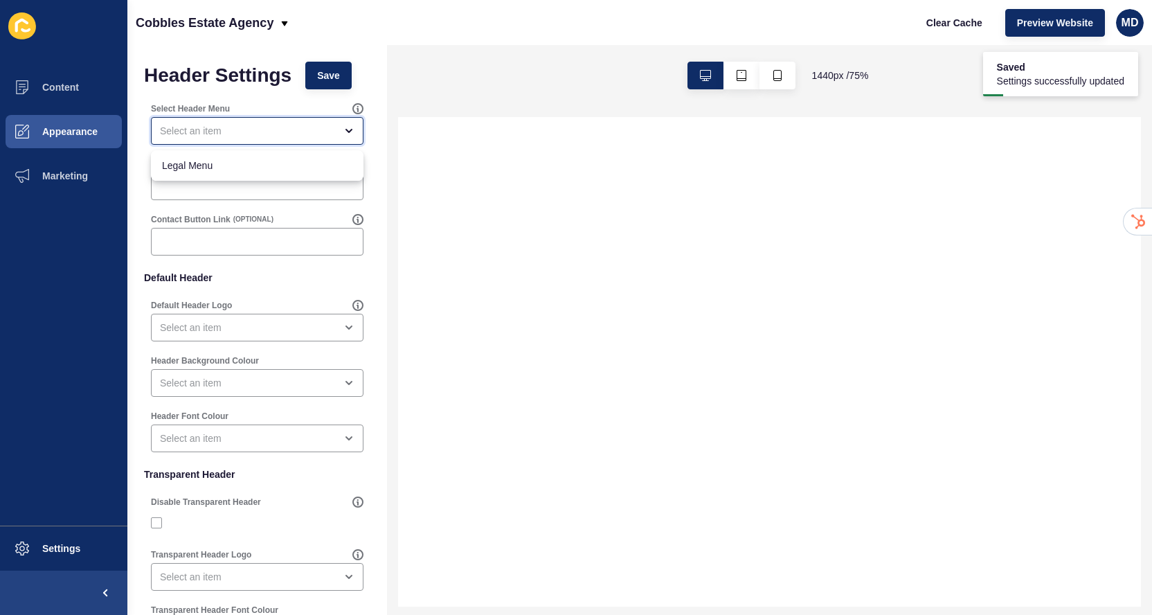
click at [179, 129] on div "close menu" at bounding box center [247, 131] width 175 height 14
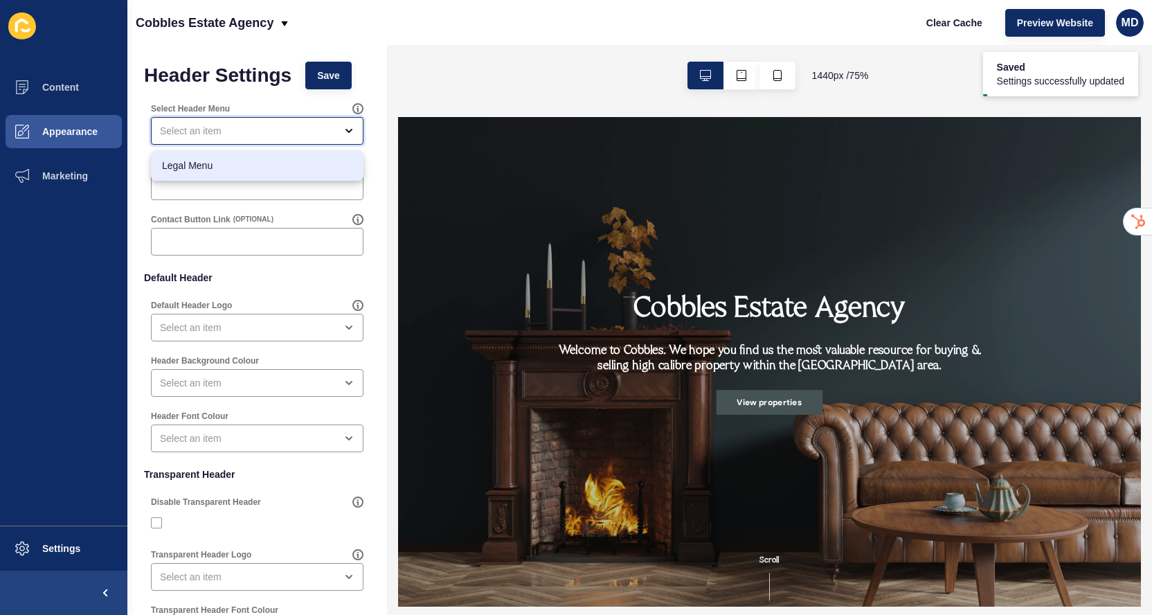
click at [182, 167] on span "Legal Menu" at bounding box center [257, 166] width 190 height 14
type input "Legal Menu"
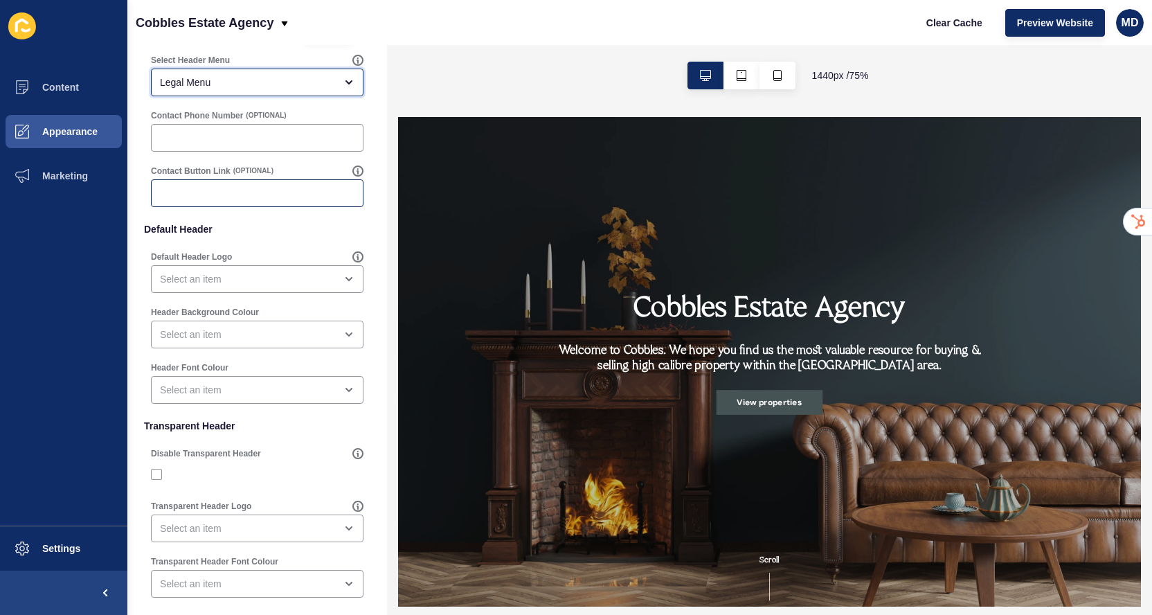
scroll to position [53, 0]
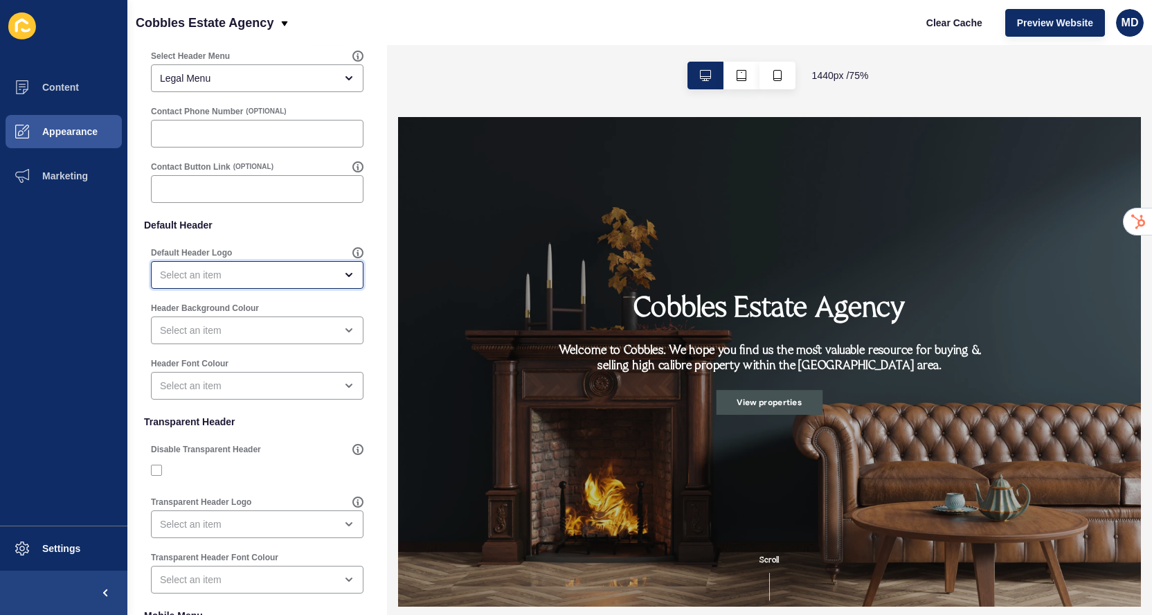
click at [175, 273] on div "open menu" at bounding box center [247, 275] width 175 height 14
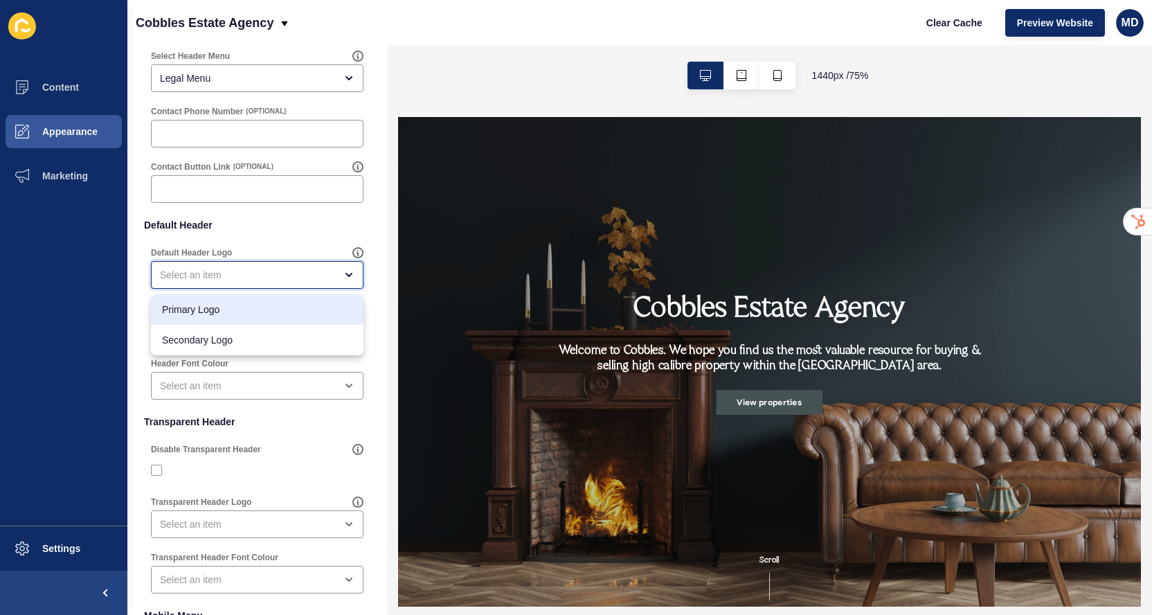
click at [181, 313] on span "Primary Logo" at bounding box center [257, 310] width 190 height 14
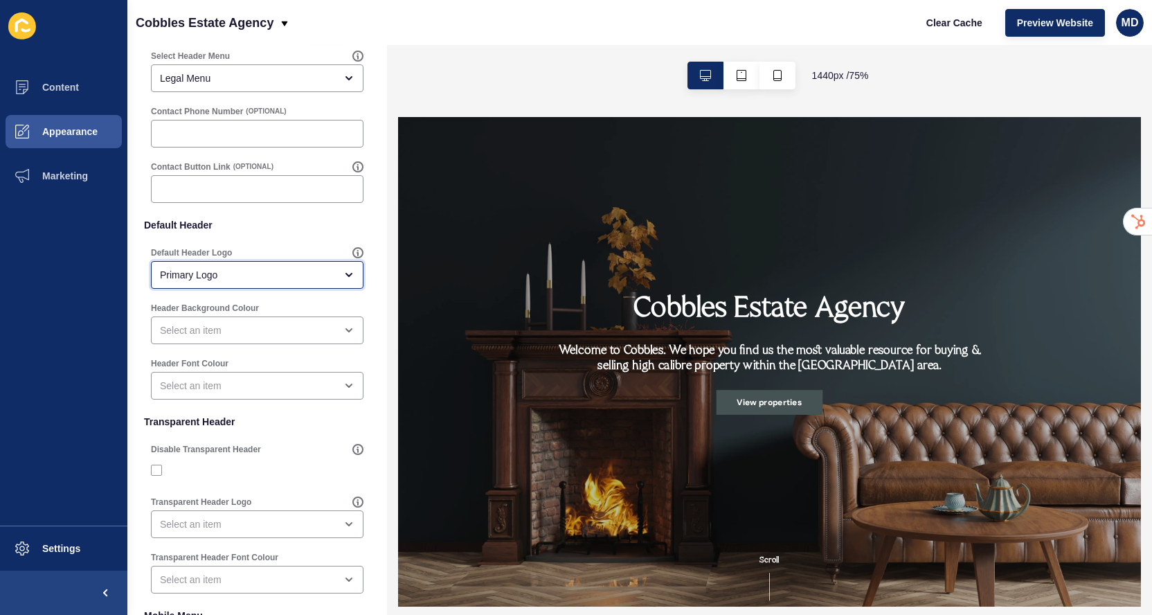
click at [172, 280] on div "Primary Logo" at bounding box center [247, 275] width 175 height 14
click at [172, 325] on div "Secondary Logo" at bounding box center [257, 340] width 213 height 30
type input "Secondary Logo"
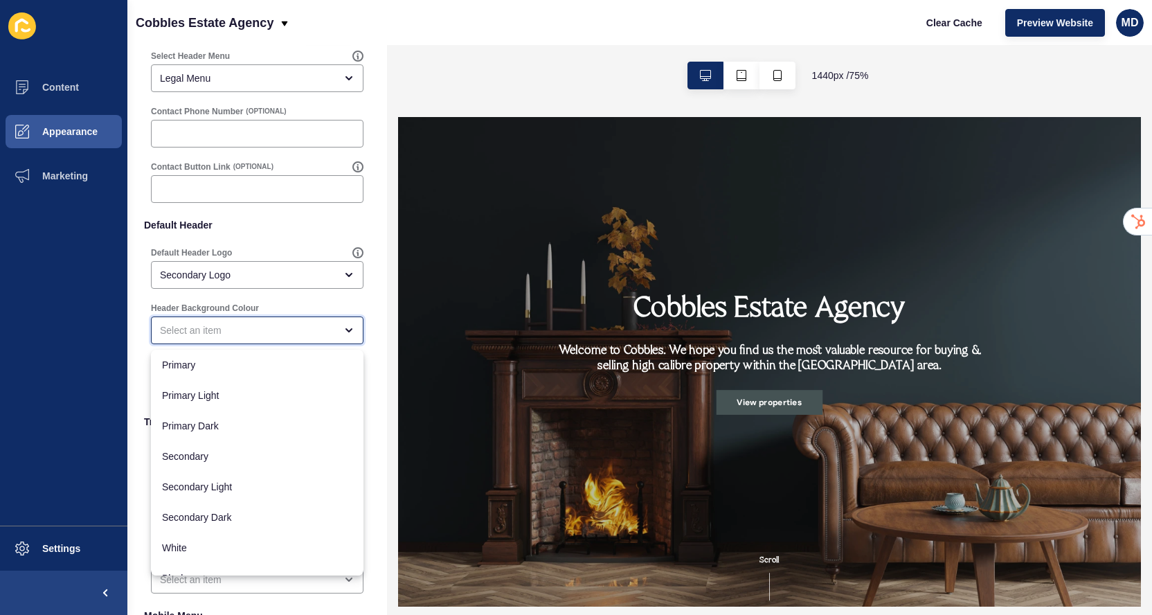
click at [172, 324] on div "close menu" at bounding box center [247, 330] width 175 height 14
click at [176, 368] on span "Primary" at bounding box center [257, 365] width 190 height 14
type input "Primary"
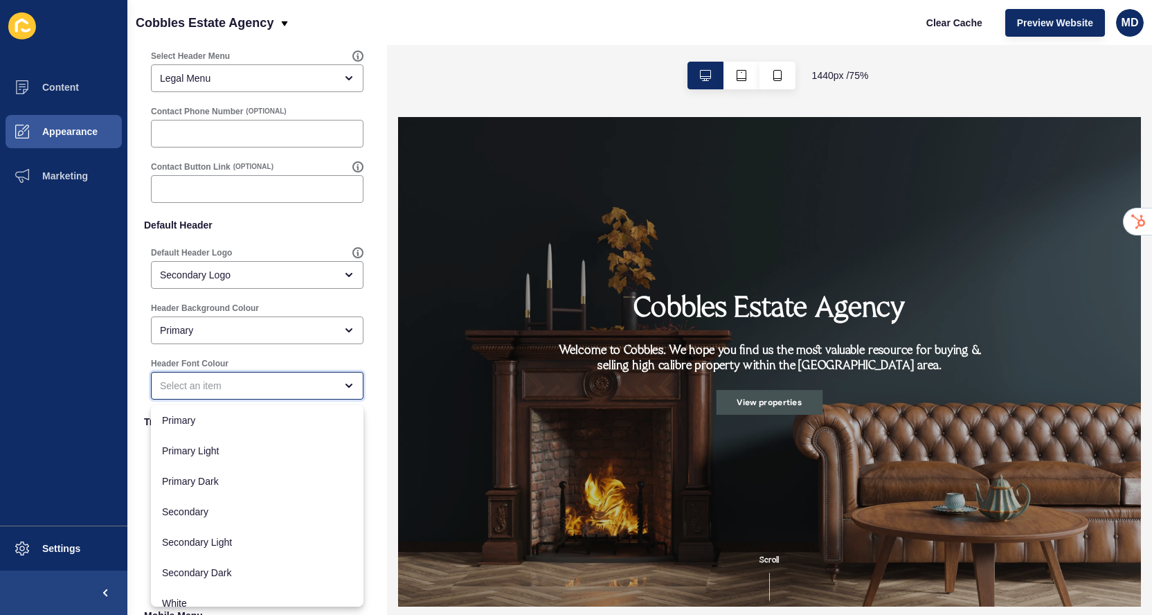
click at [177, 384] on div "close menu" at bounding box center [247, 386] width 175 height 14
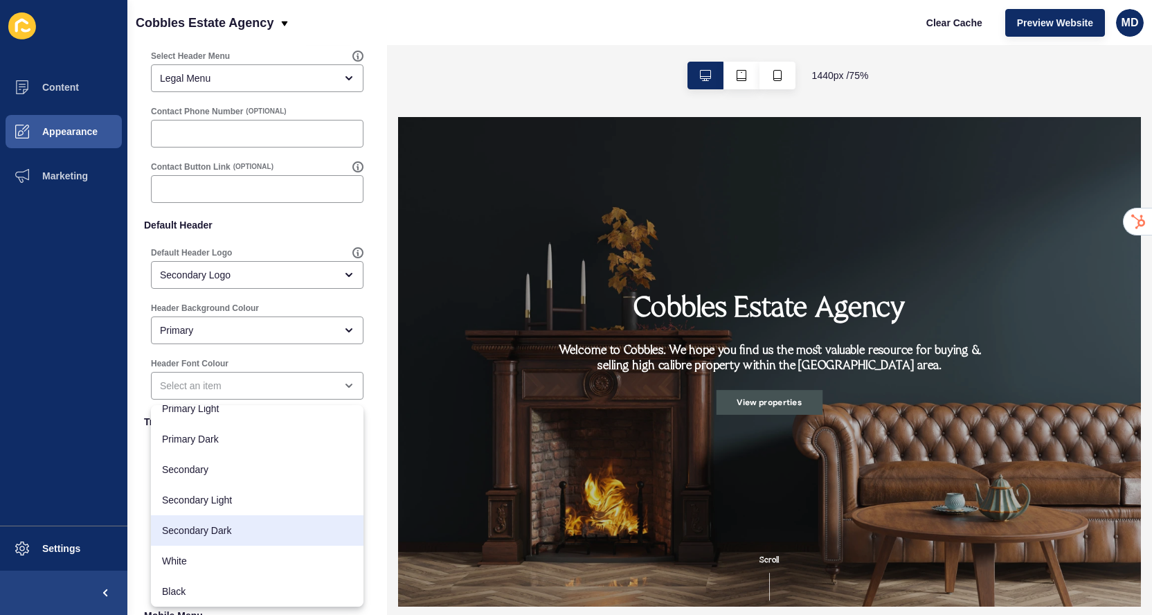
click at [139, 402] on div "Header Settings Save Select Header Menu Legal Menu Contact Phone Number (OPTION…" at bounding box center [257, 409] width 260 height 835
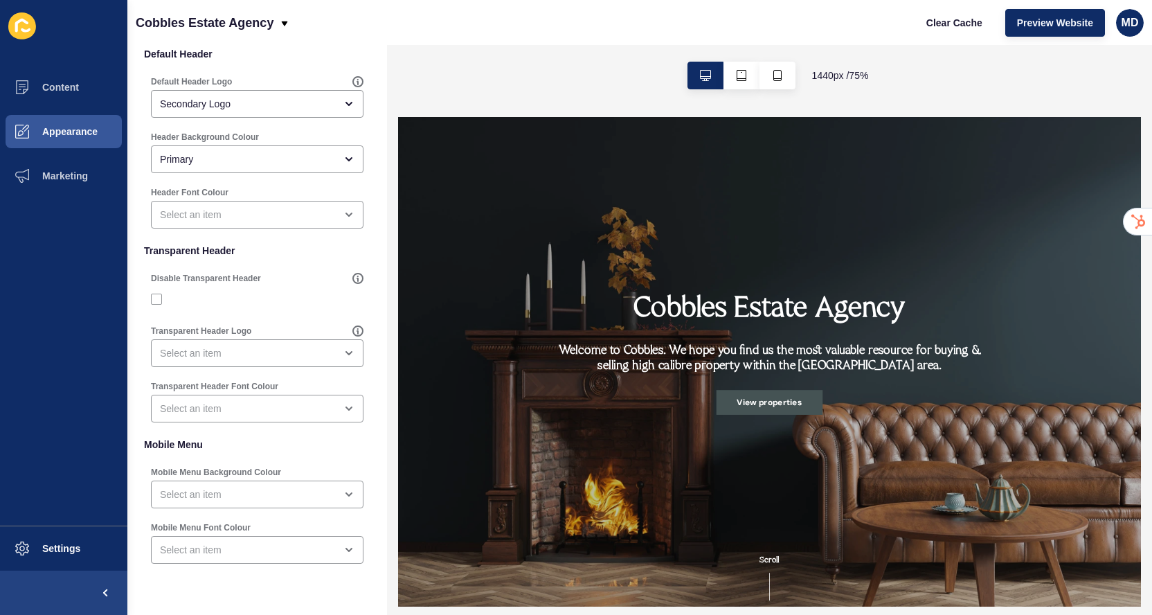
scroll to position [226, 0]
click at [181, 334] on div "Transparent Header Logo" at bounding box center [257, 343] width 215 height 44
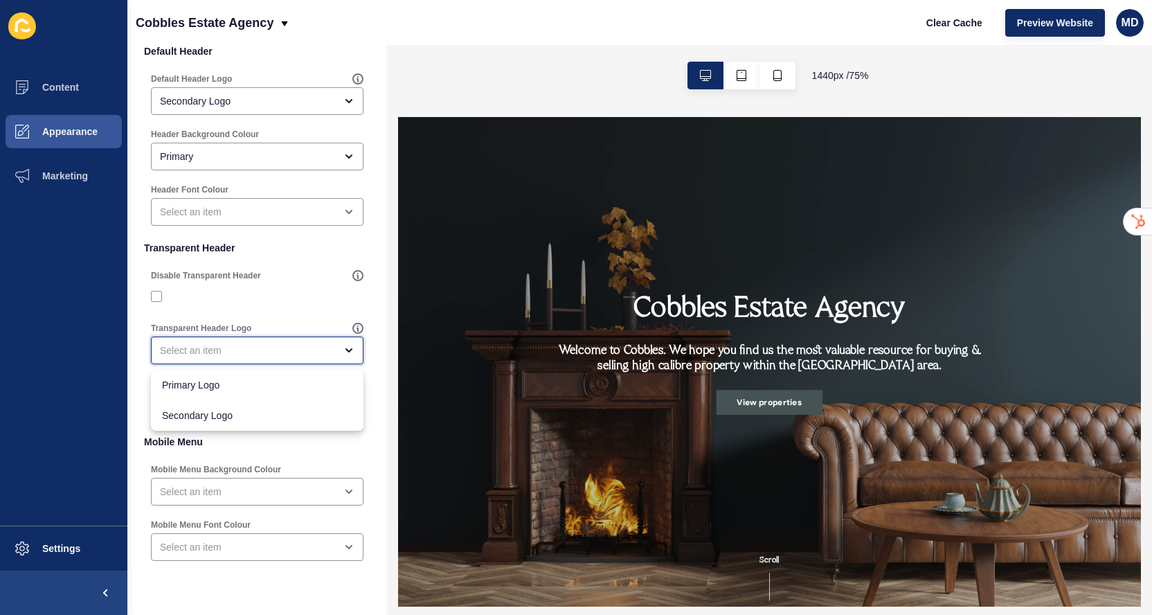
click at [183, 345] on div "close menu" at bounding box center [247, 350] width 175 height 14
click at [184, 408] on span "Secondary Logo" at bounding box center [257, 415] width 190 height 14
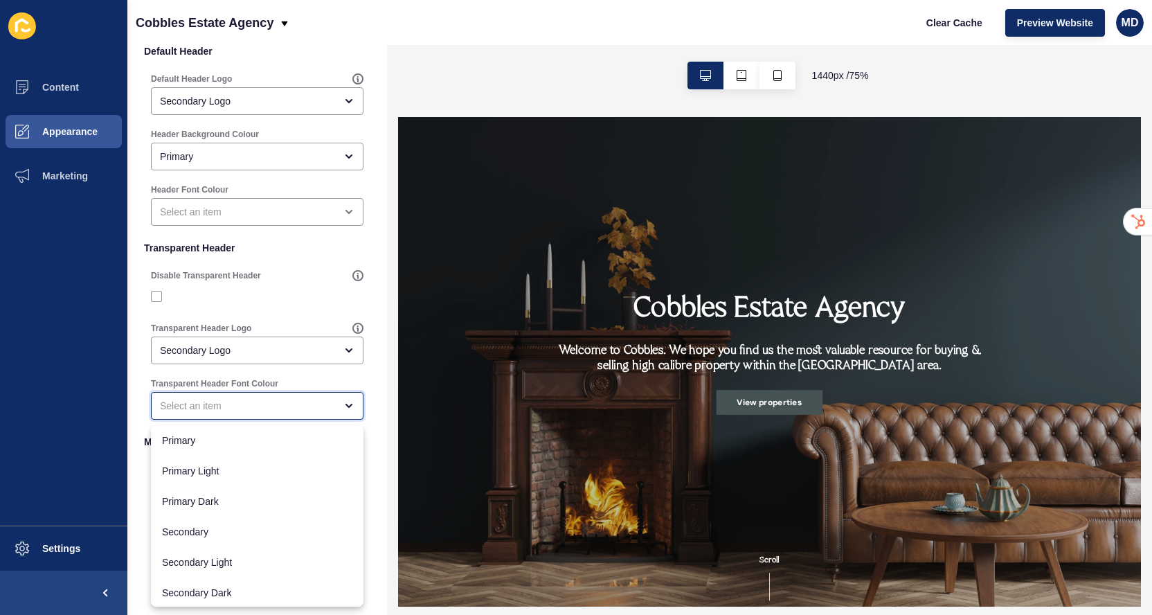
click at [185, 408] on div "close menu" at bounding box center [247, 406] width 175 height 14
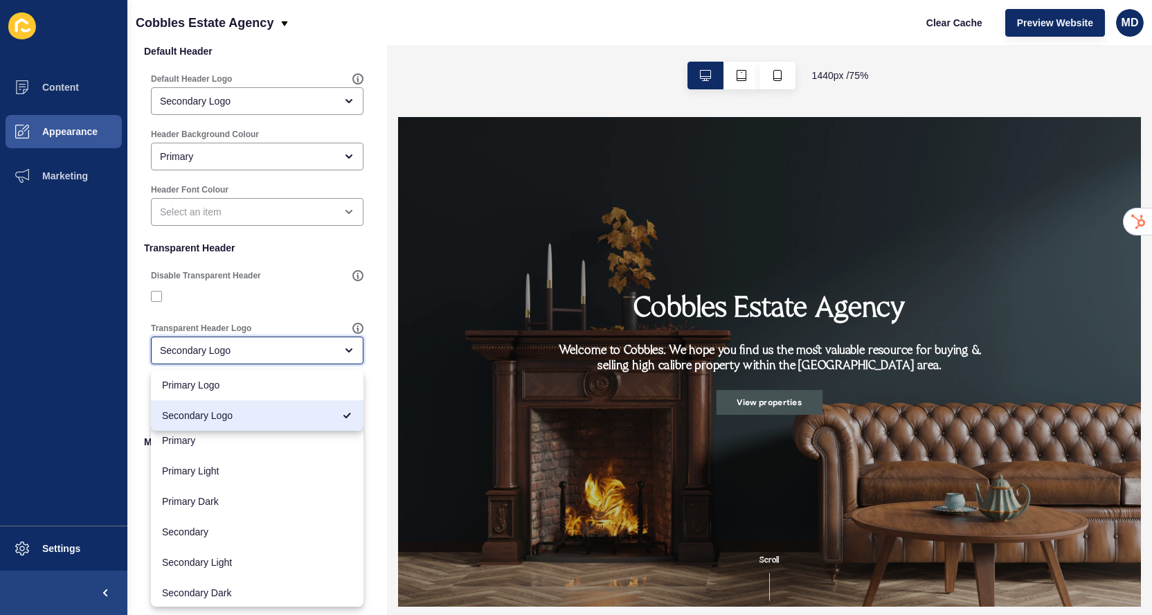
click at [212, 354] on div "Secondary Logo" at bounding box center [247, 350] width 175 height 14
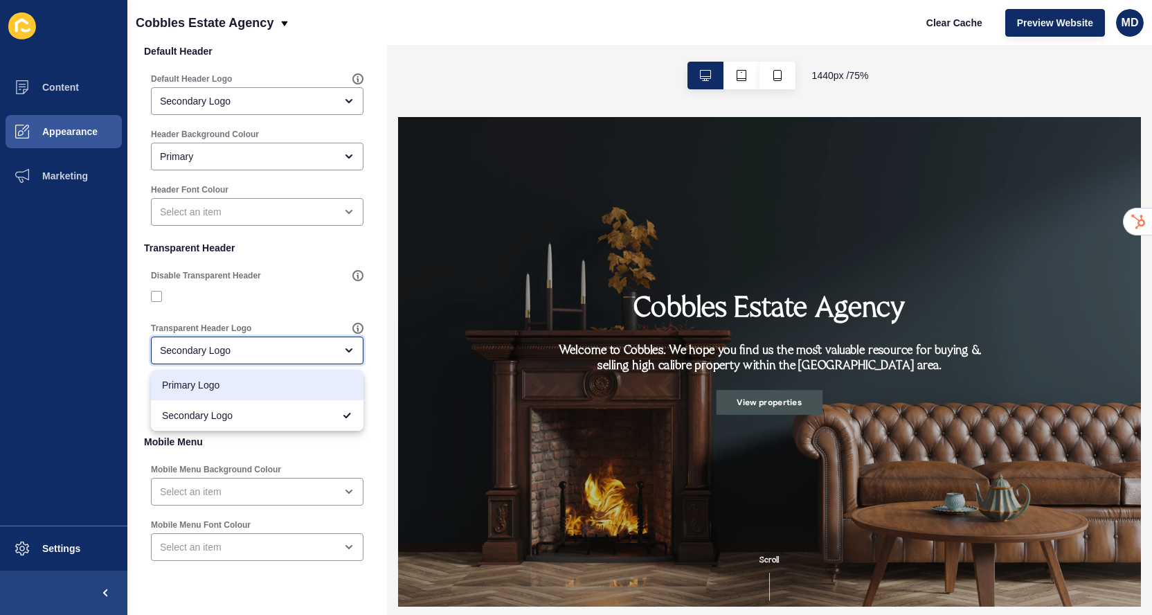
click at [201, 394] on div "Primary Logo" at bounding box center [257, 385] width 213 height 30
type input "Primary Logo"
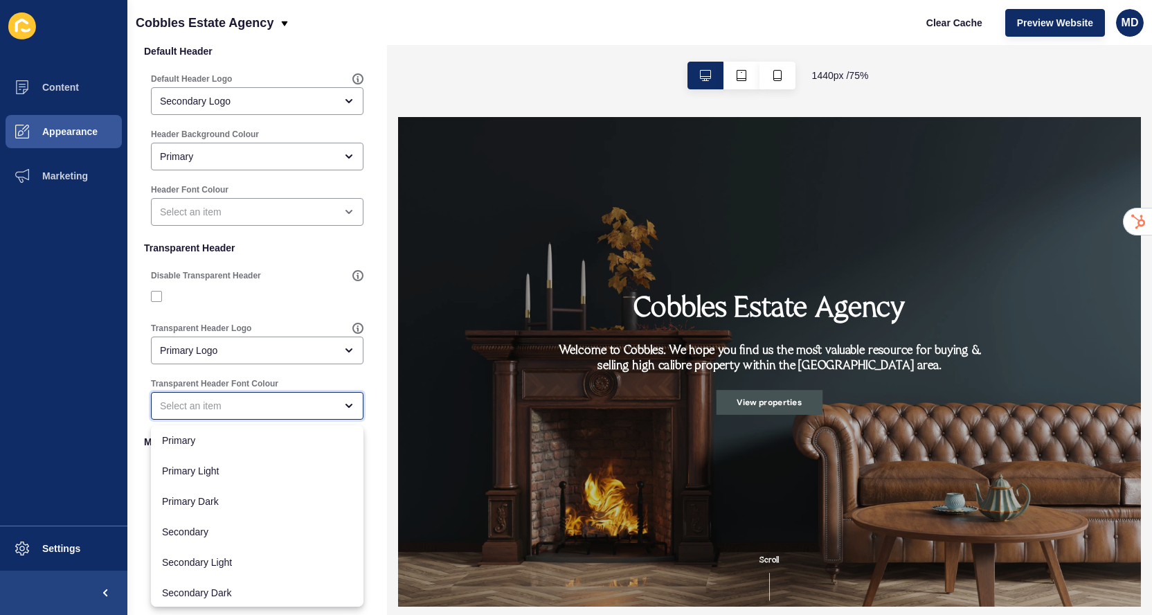
click at [201, 393] on div "close menu" at bounding box center [257, 406] width 213 height 28
click at [199, 525] on span "Secondary" at bounding box center [257, 532] width 190 height 14
type input "Secondary"
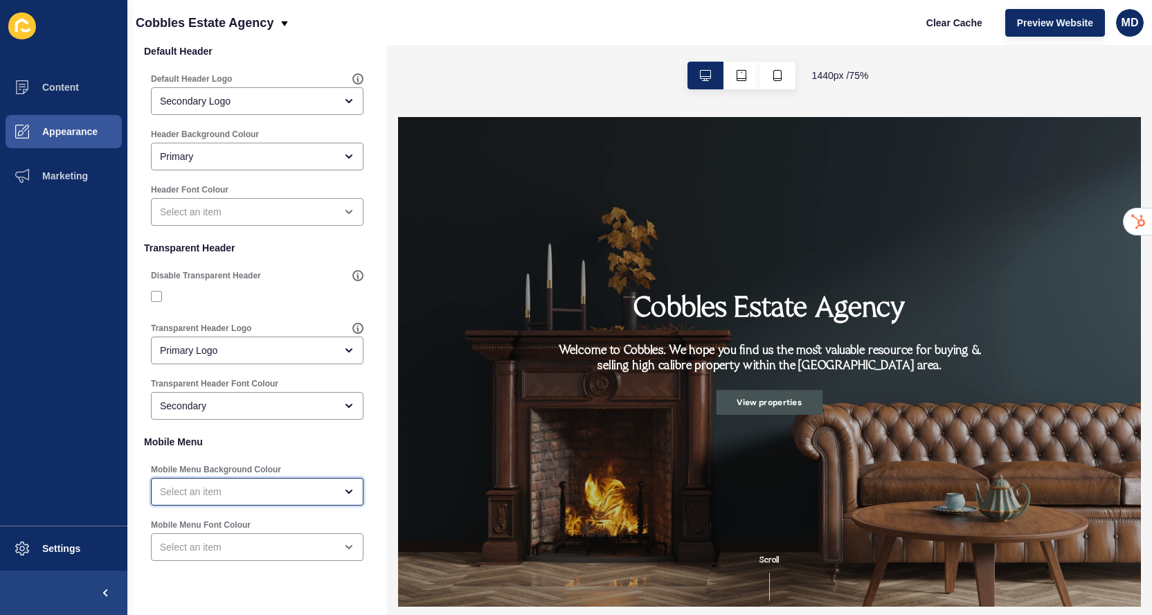
click at [188, 492] on div "open menu" at bounding box center [247, 492] width 175 height 14
click at [186, 523] on span "Primary" at bounding box center [257, 526] width 190 height 14
type input "Primary"
click at [184, 547] on div "open menu" at bounding box center [247, 547] width 175 height 14
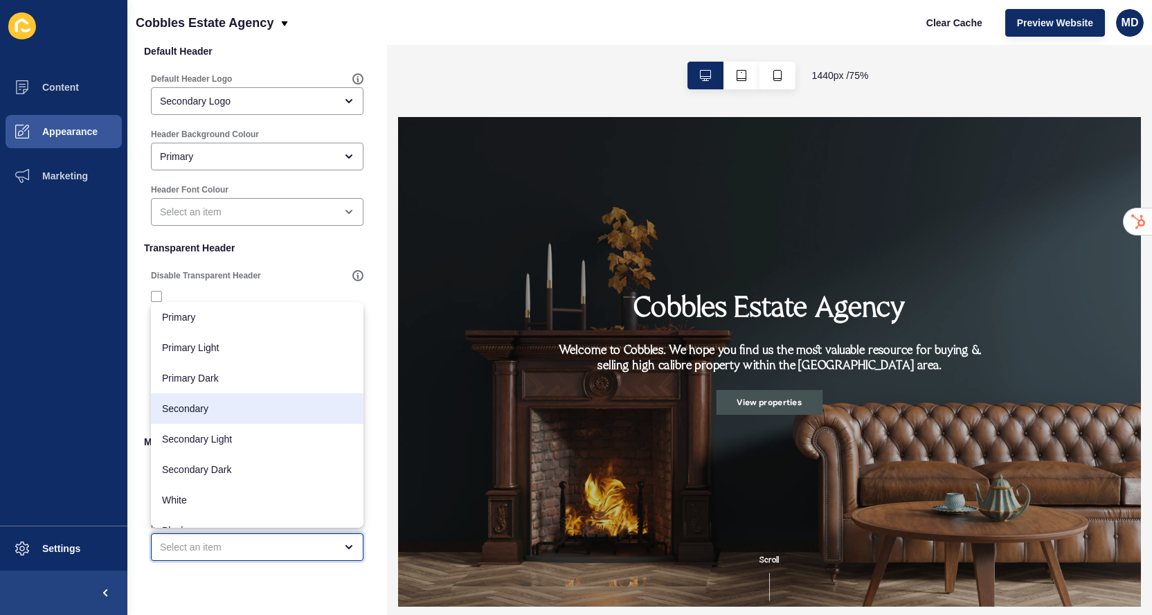
click at [224, 413] on span "Secondary" at bounding box center [257, 409] width 190 height 14
type input "Secondary"
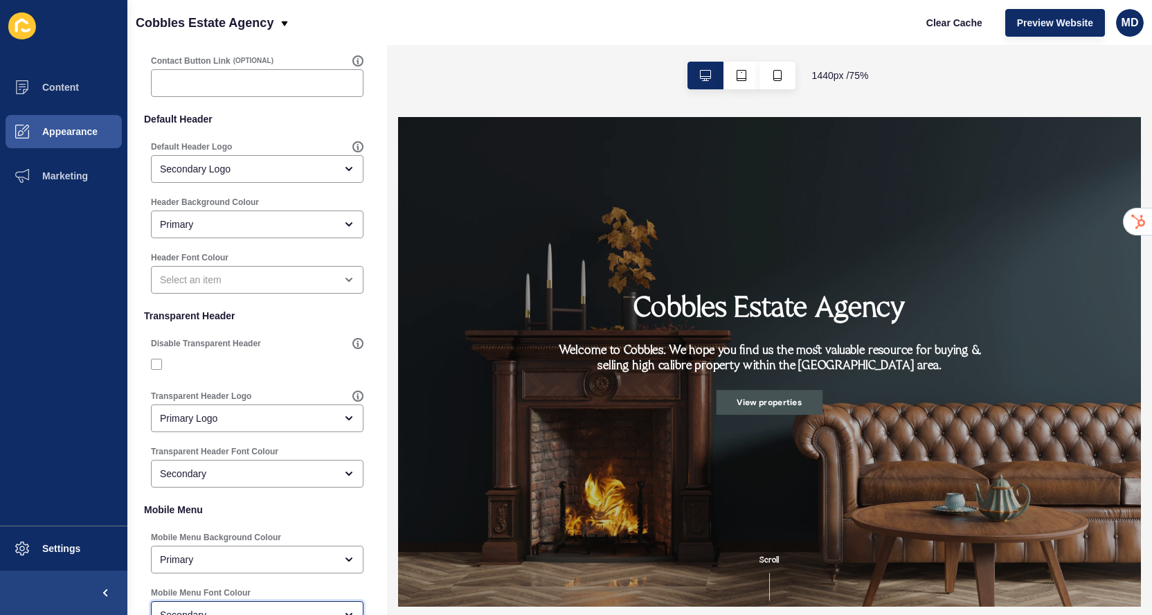
scroll to position [0, 0]
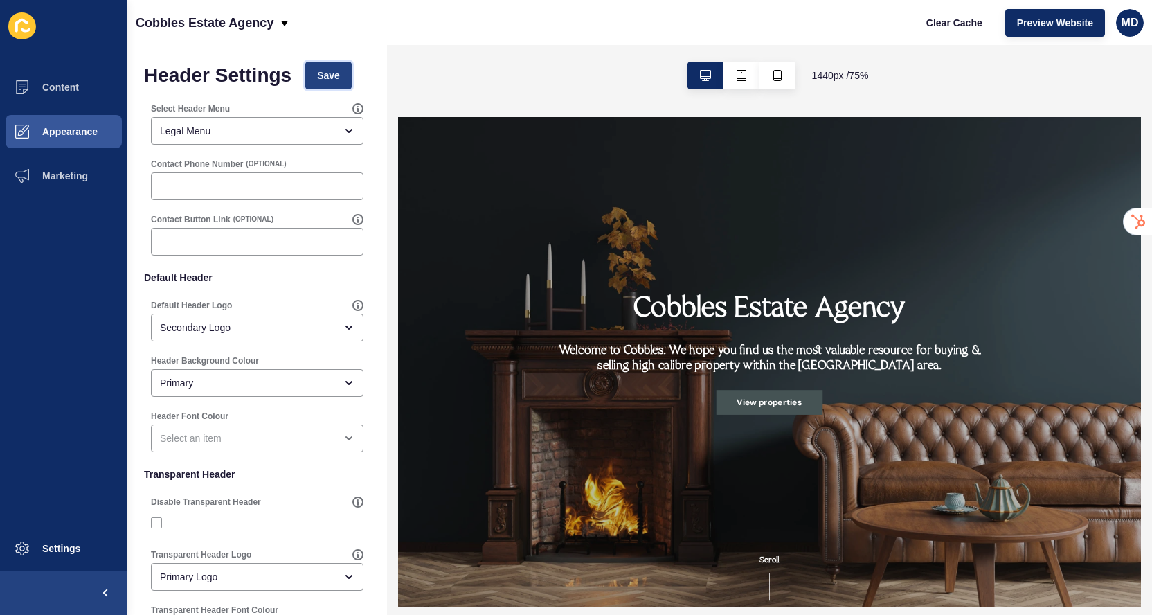
click at [330, 76] on span "Save" at bounding box center [328, 76] width 23 height 14
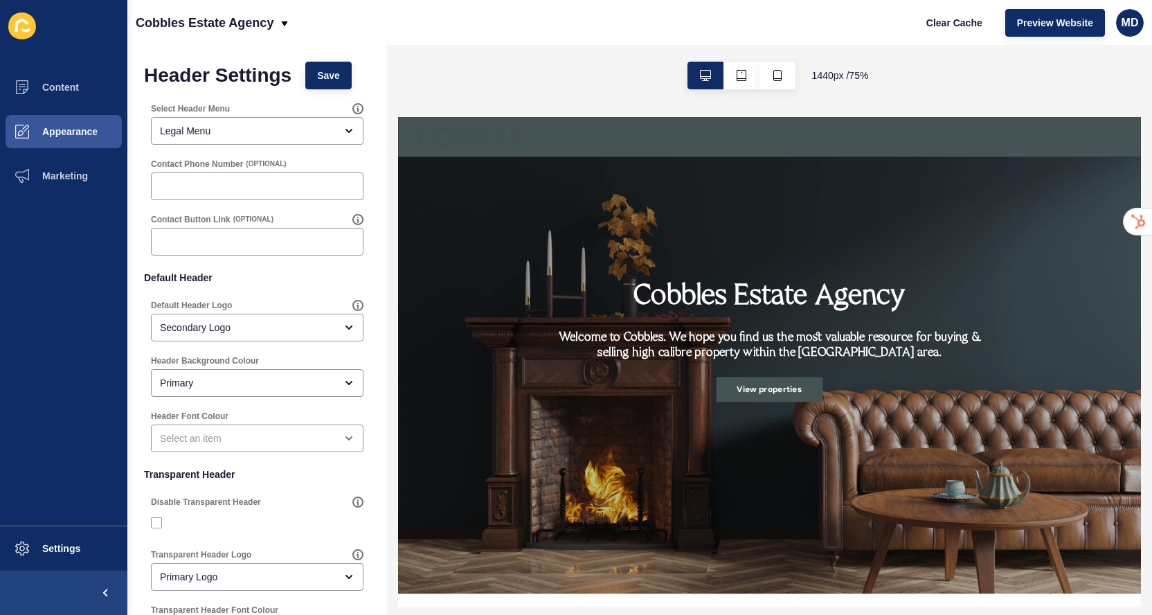
scroll to position [19, 0]
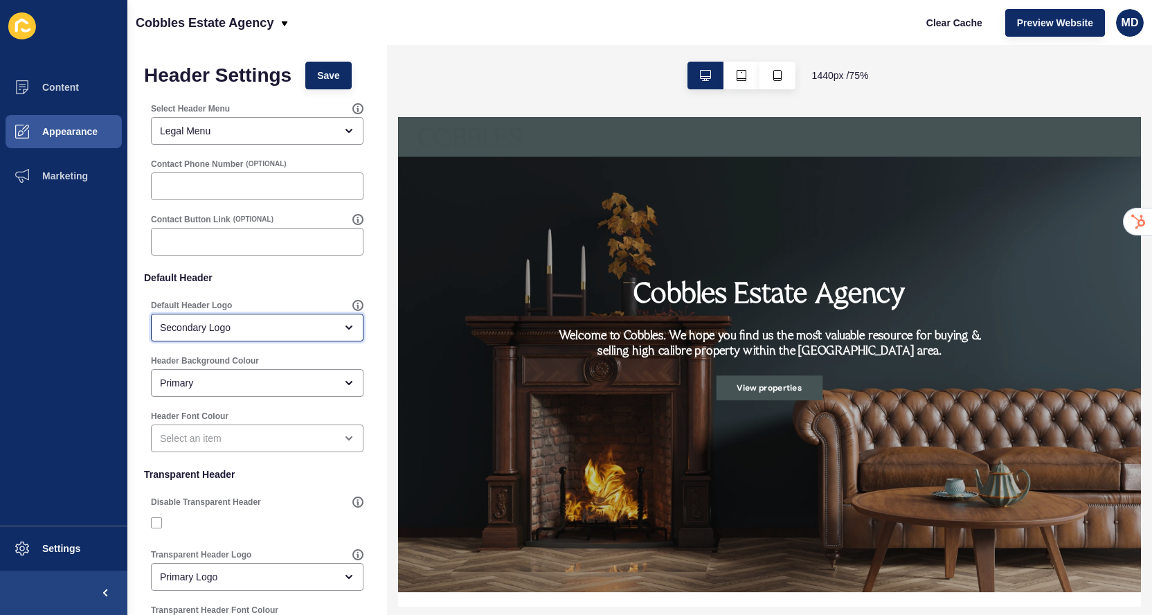
click at [249, 327] on div "Secondary Logo" at bounding box center [247, 328] width 175 height 14
click at [231, 361] on span "Primary Logo" at bounding box center [257, 362] width 190 height 14
type input "Primary Logo"
click at [332, 74] on span "Save" at bounding box center [328, 76] width 23 height 14
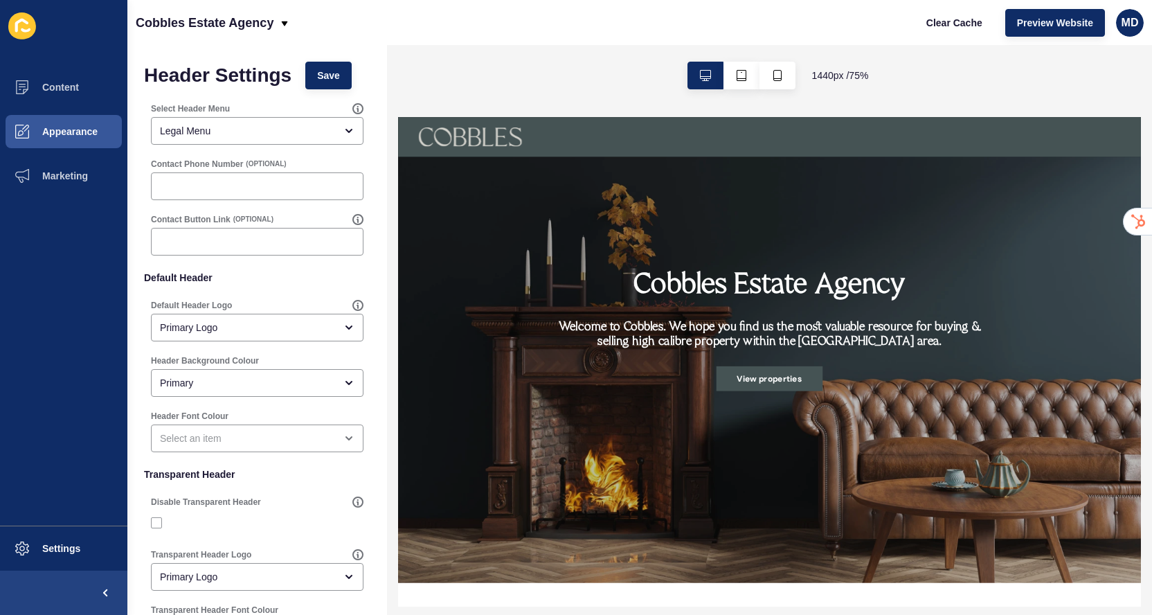
scroll to position [0, 0]
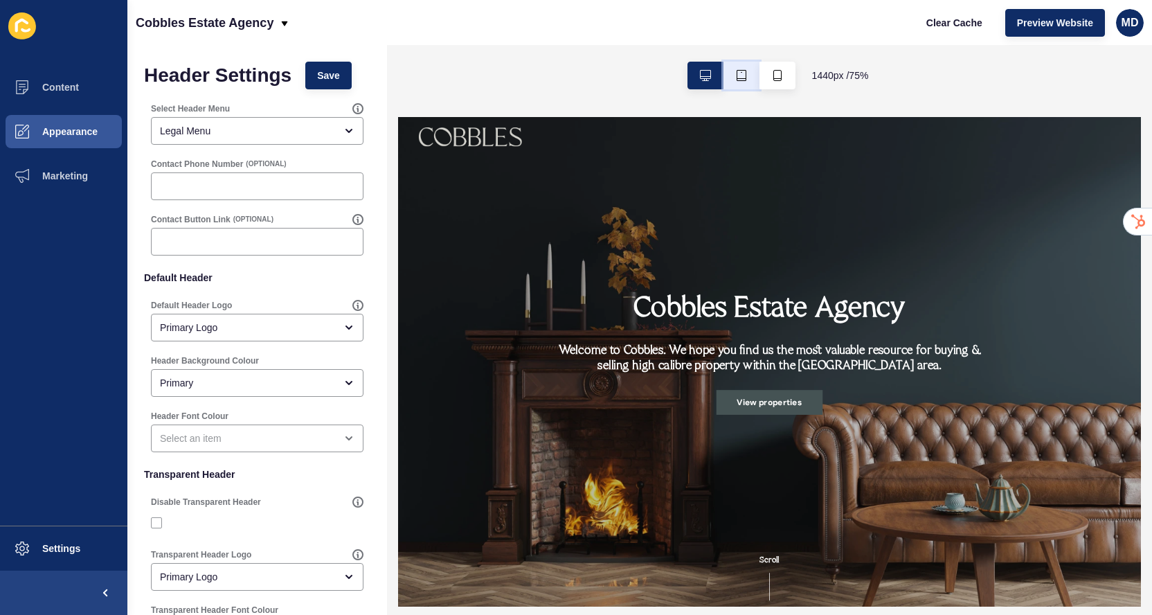
click at [735, 81] on button "button" at bounding box center [741, 76] width 36 height 28
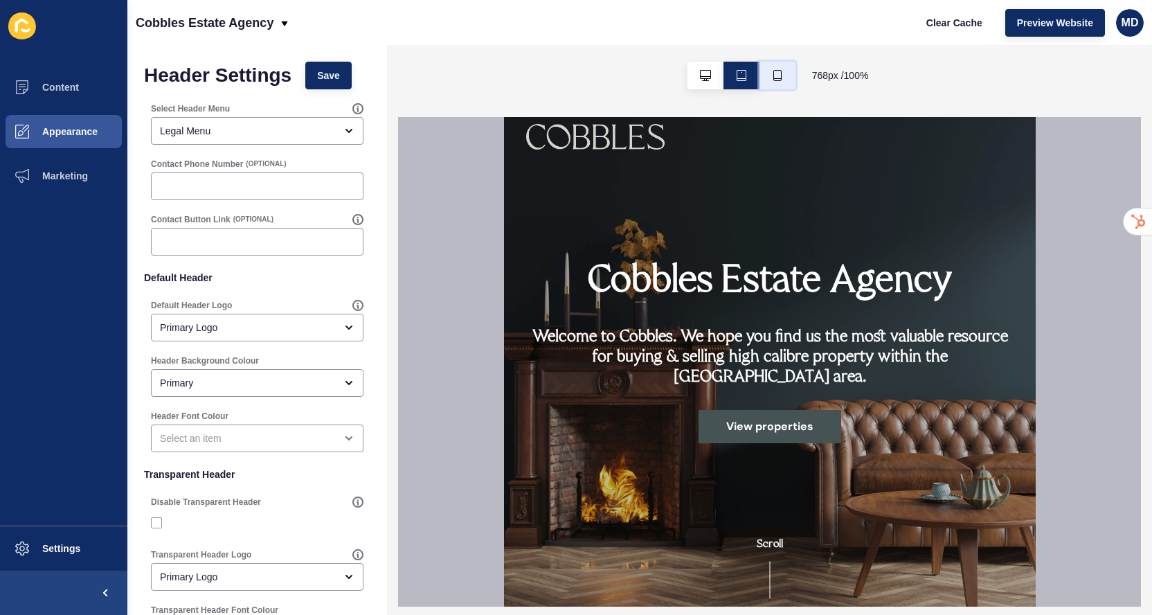
click at [784, 71] on button "button" at bounding box center [777, 76] width 36 height 28
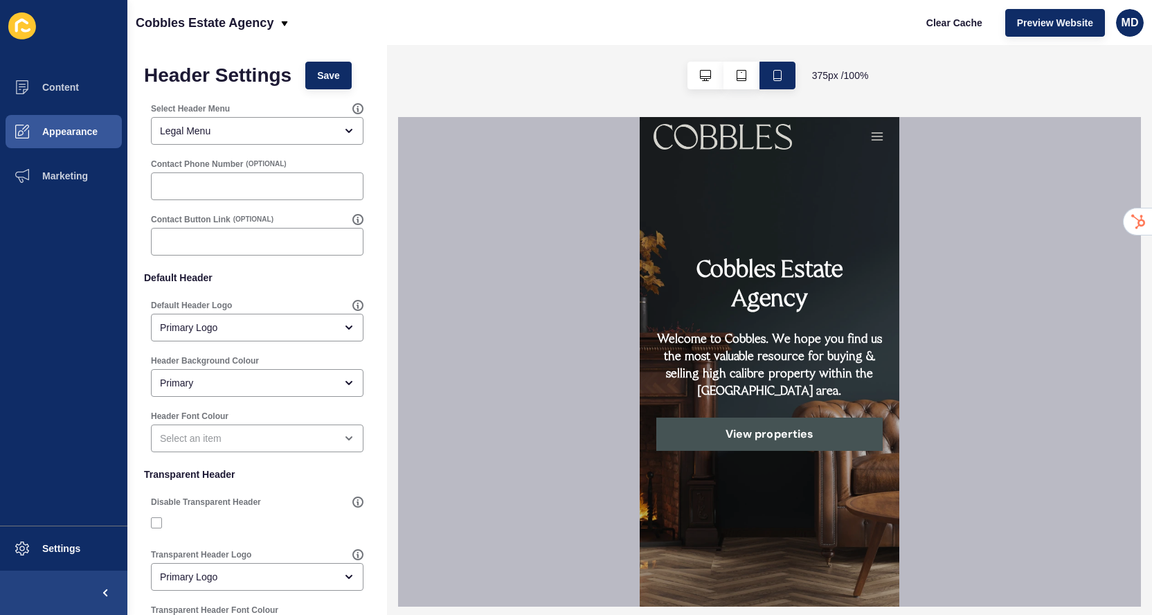
click at [879, 134] on icon "button" at bounding box center [877, 136] width 14 height 14
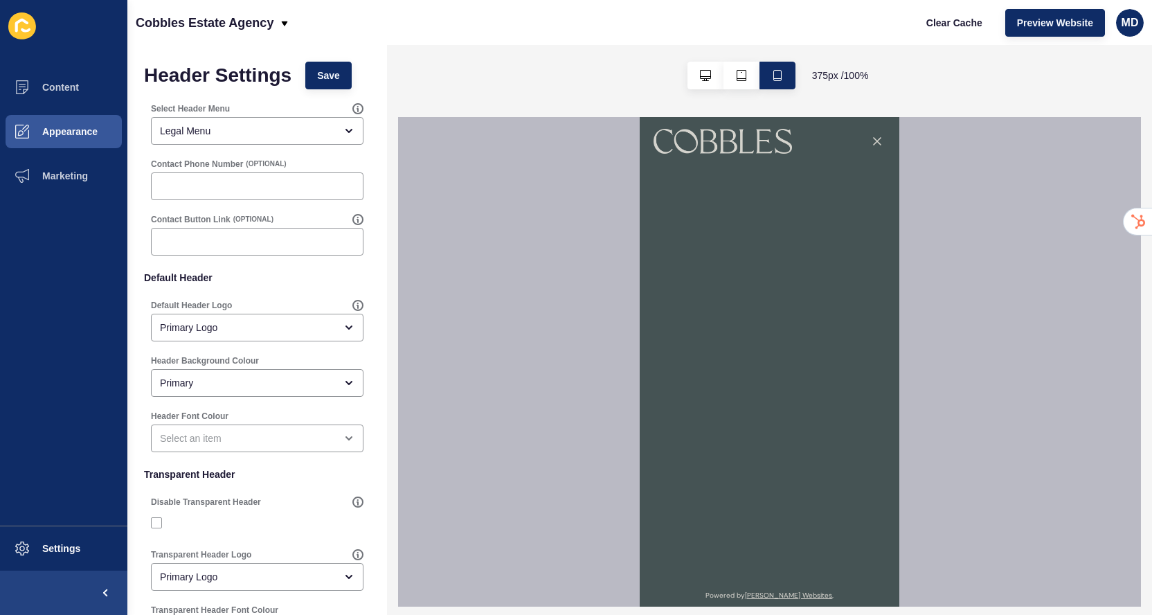
click at [879, 139] on icon "button" at bounding box center [877, 141] width 14 height 14
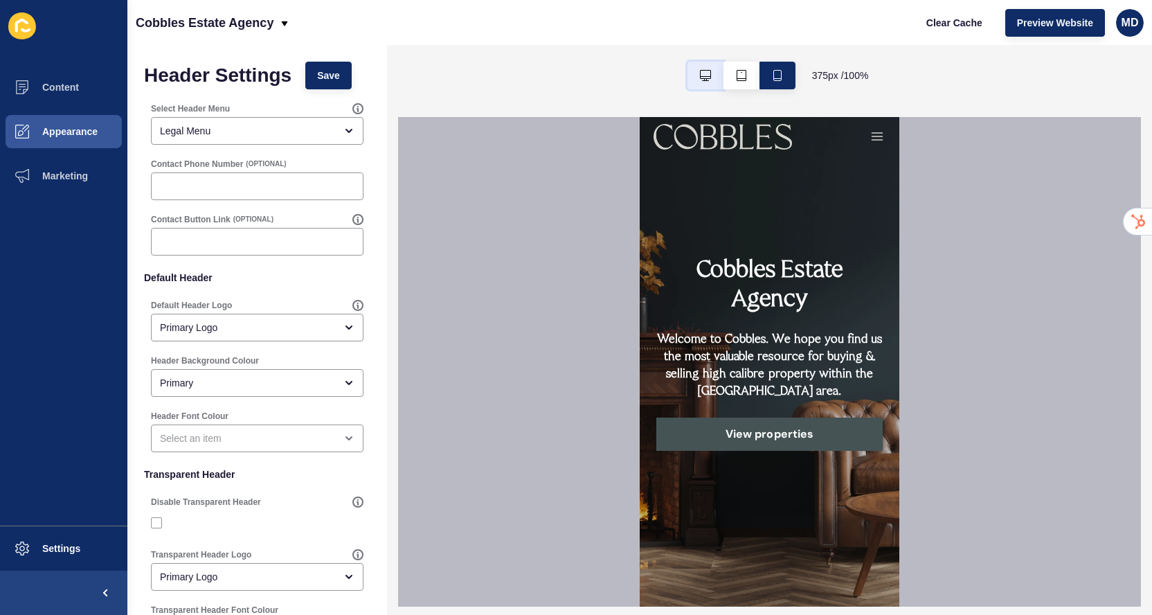
click at [699, 80] on button "button" at bounding box center [705, 76] width 36 height 28
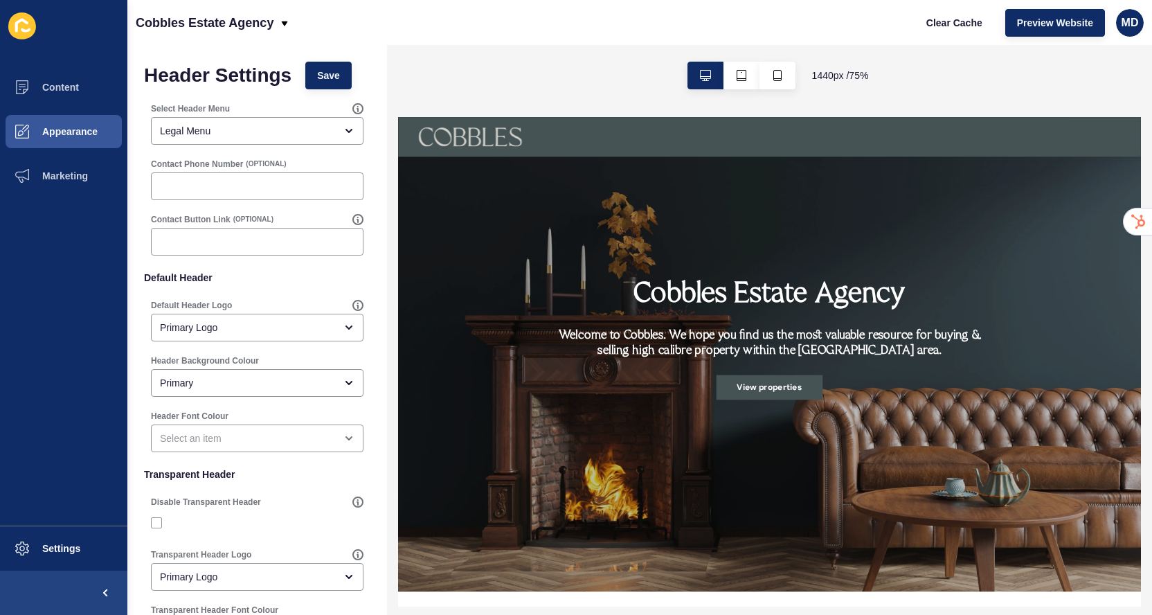
scroll to position [23, 0]
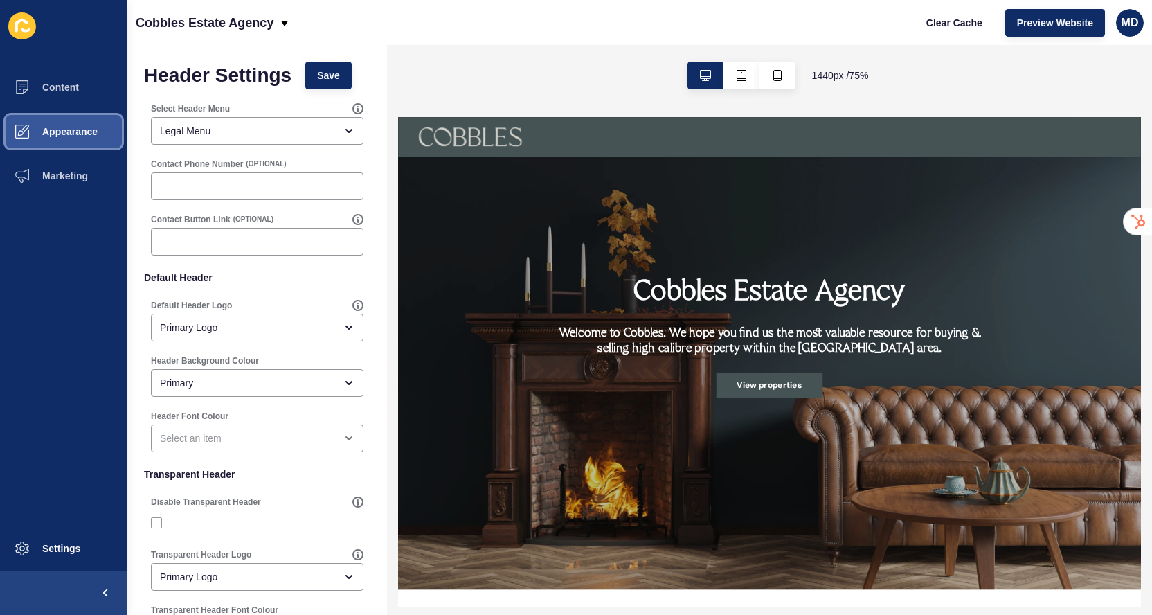
click at [75, 132] on span "Appearance" at bounding box center [48, 131] width 100 height 11
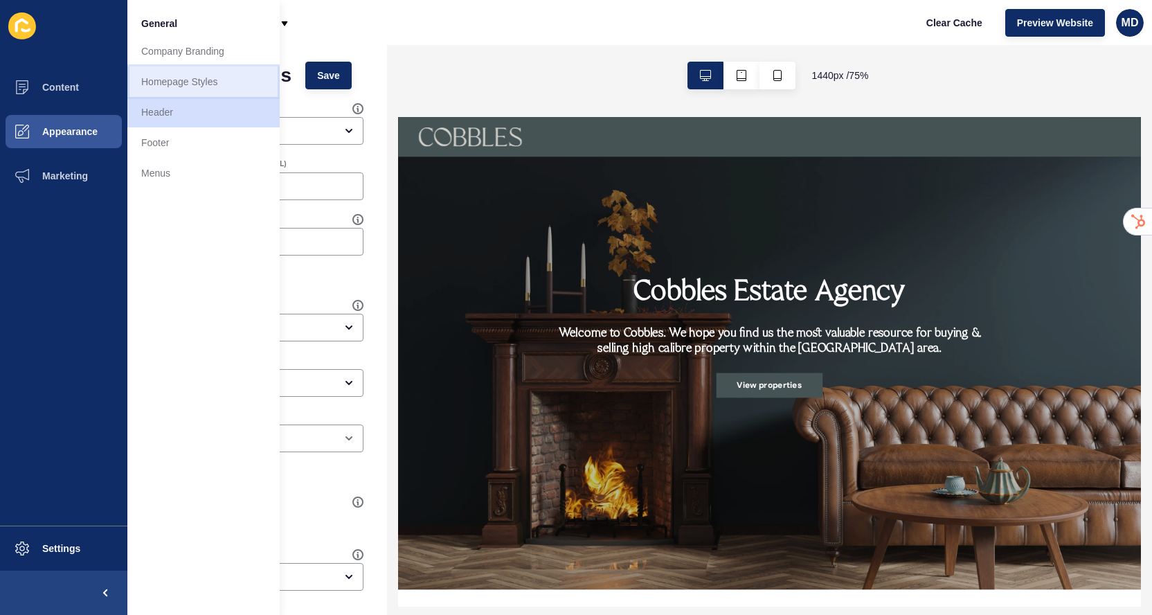
click at [176, 77] on link "Homepage Styles" at bounding box center [203, 81] width 152 height 30
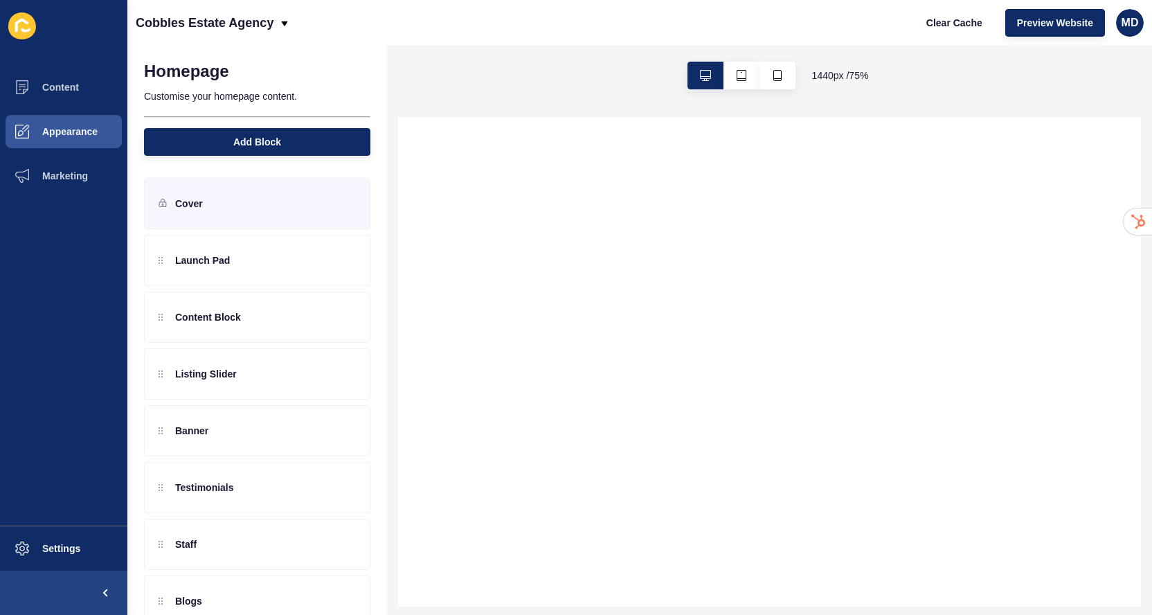
click at [183, 208] on p "Cover" at bounding box center [189, 204] width 28 height 14
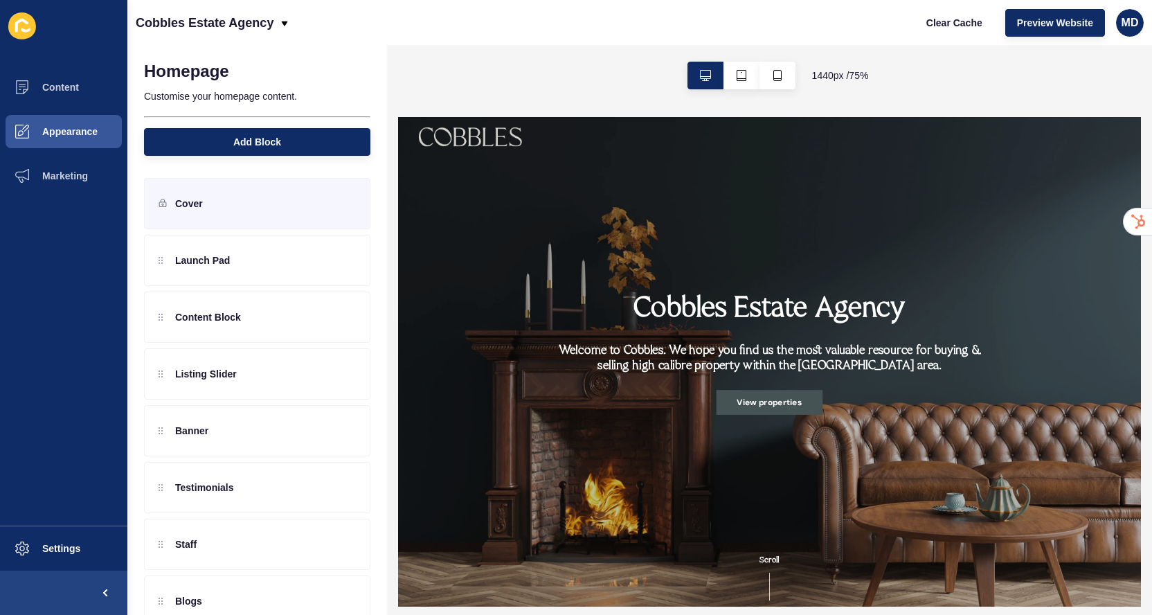
click at [314, 197] on div "Cover" at bounding box center [257, 203] width 226 height 51
click at [343, 206] on icon at bounding box center [344, 204] width 10 height 10
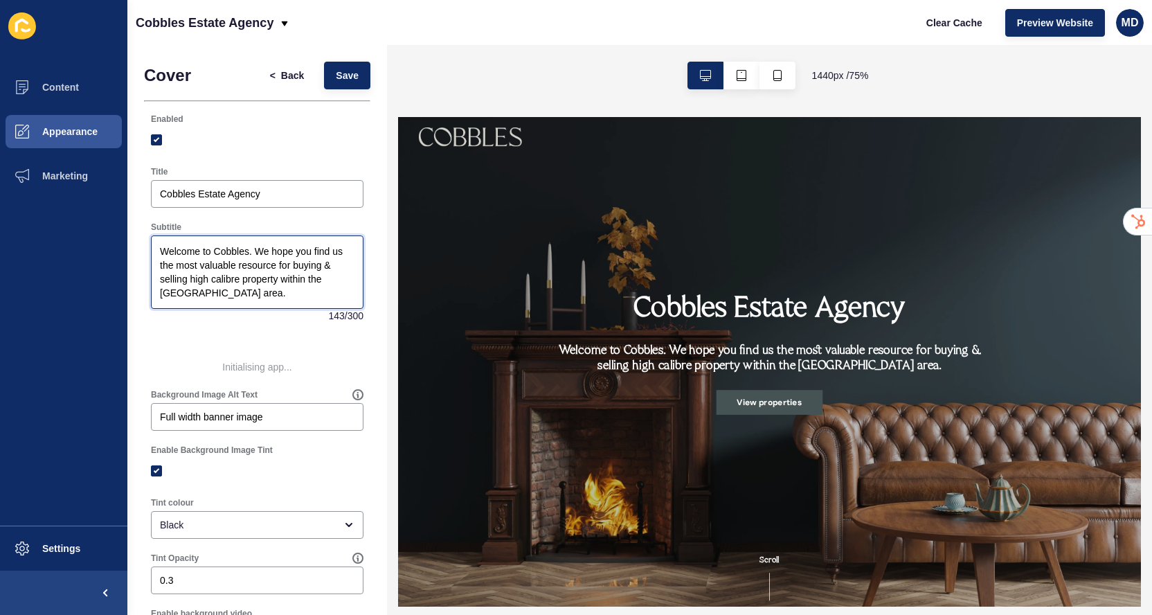
click at [235, 246] on textarea "Welcome to Cobbles. We hope you find us the most valuable resource for buying &…" at bounding box center [257, 271] width 208 height 69
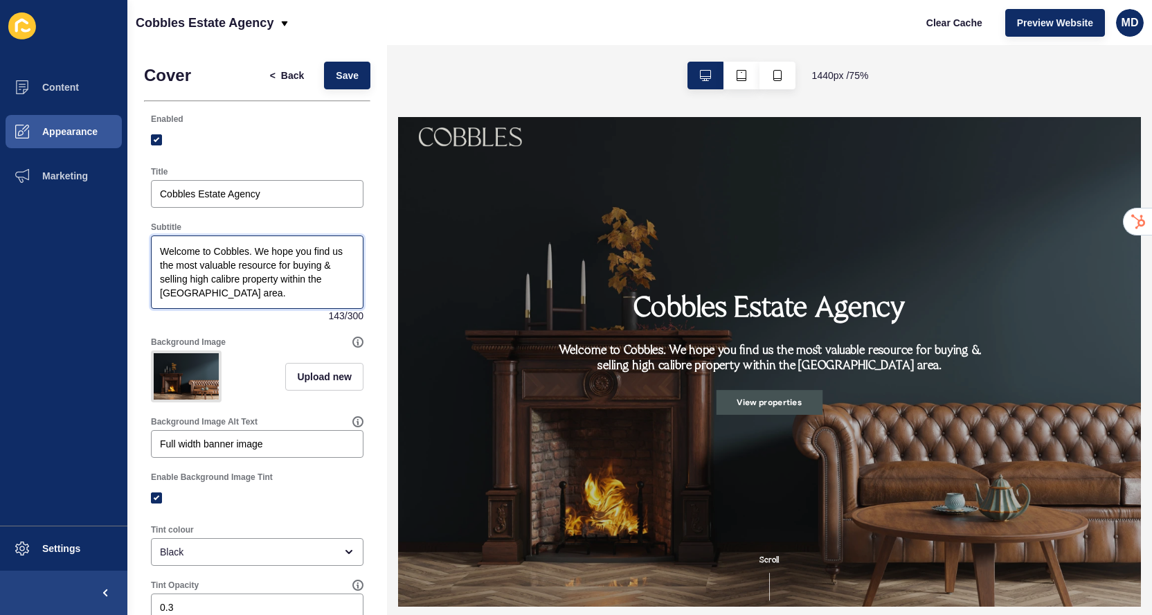
drag, startPoint x: 235, startPoint y: 246, endPoint x: 175, endPoint y: 245, distance: 59.6
click at [175, 246] on textarea "Welcome to Cobbles. We hope you find us the most valuable resource for buying &…" at bounding box center [257, 271] width 208 height 69
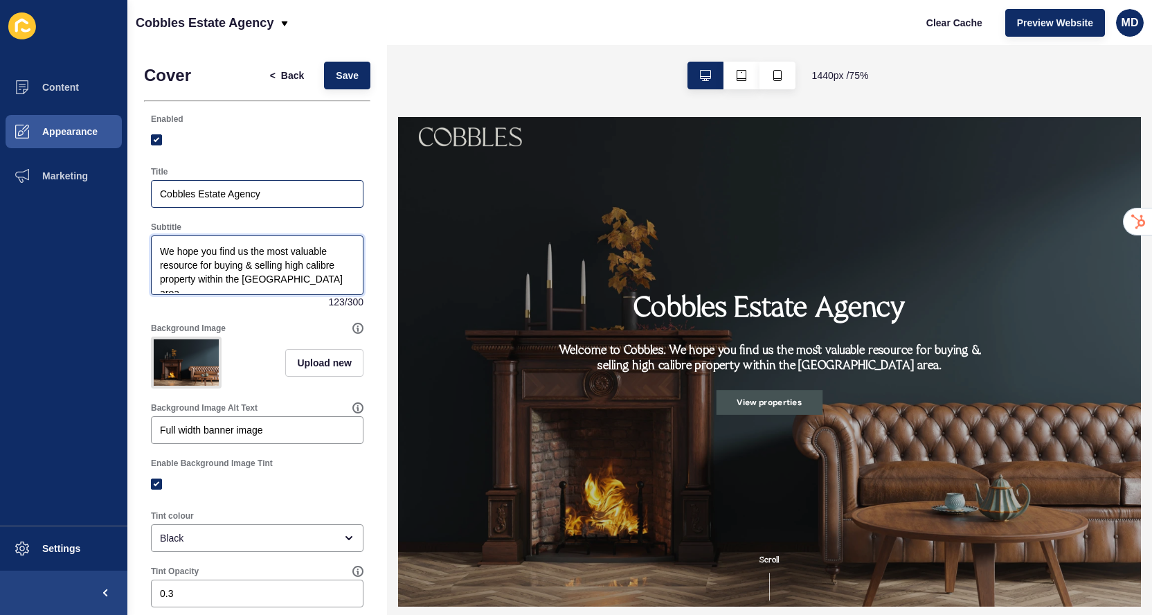
type textarea "We hope you find us the most valuable resource for buying & selling high calibr…"
drag, startPoint x: 290, startPoint y: 190, endPoint x: 159, endPoint y: 191, distance: 131.5
click at [159, 191] on div "Cobbles Estate Agency" at bounding box center [257, 194] width 213 height 28
paste input "Welcome to Cobbles"
type input "Welcome to Cobbles"
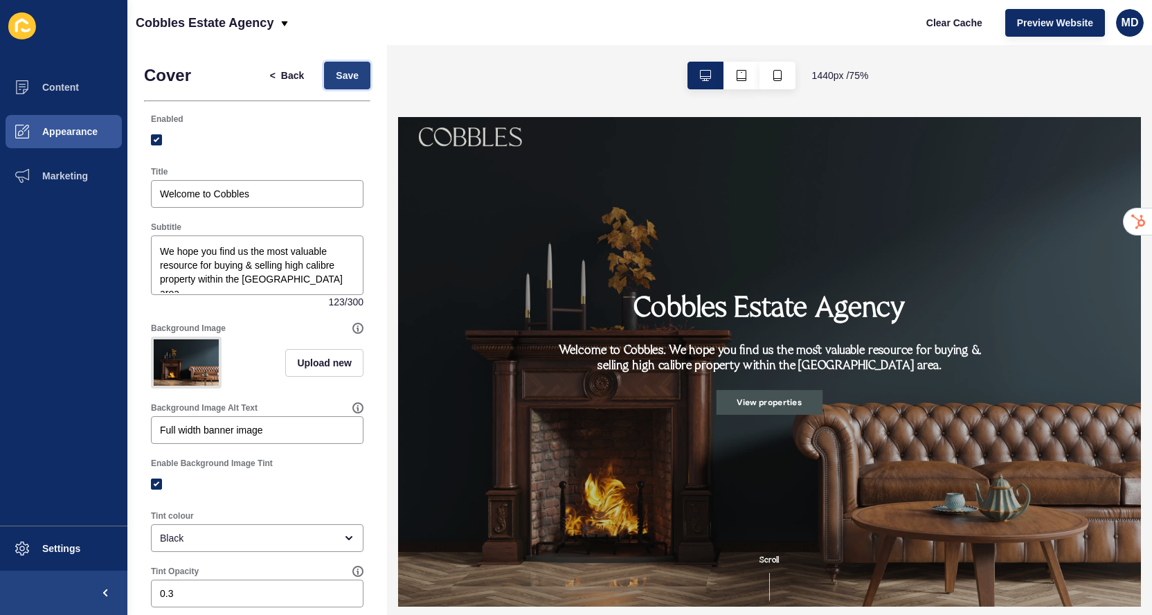
click at [359, 79] on button "Save" at bounding box center [347, 76] width 46 height 28
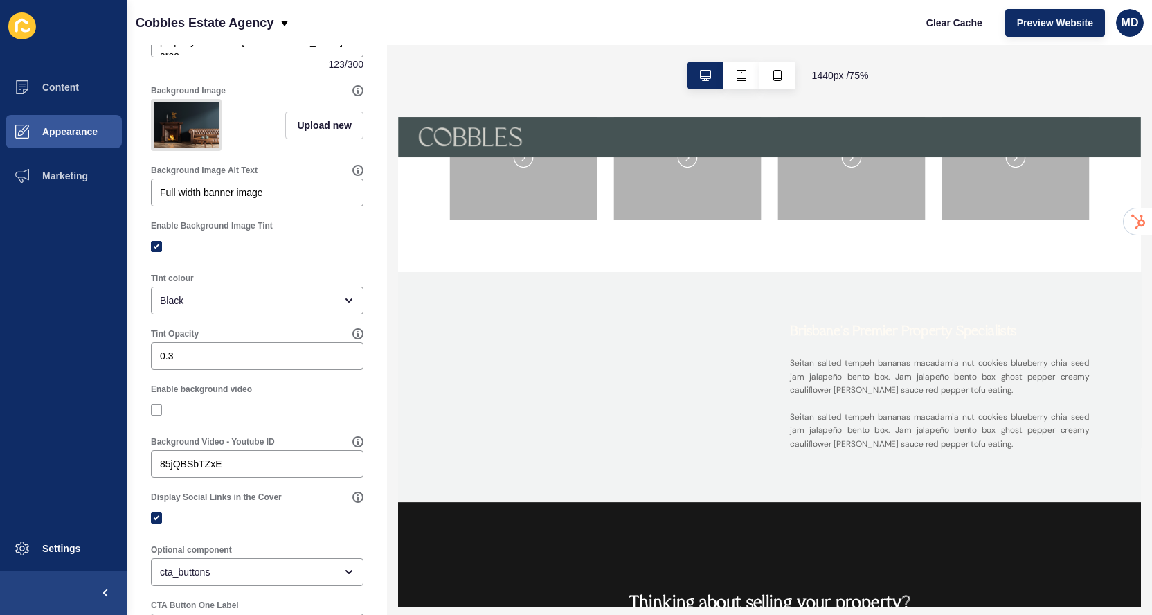
scroll to position [240, 0]
click at [1032, 21] on span "Preview Website" at bounding box center [1055, 23] width 76 height 14
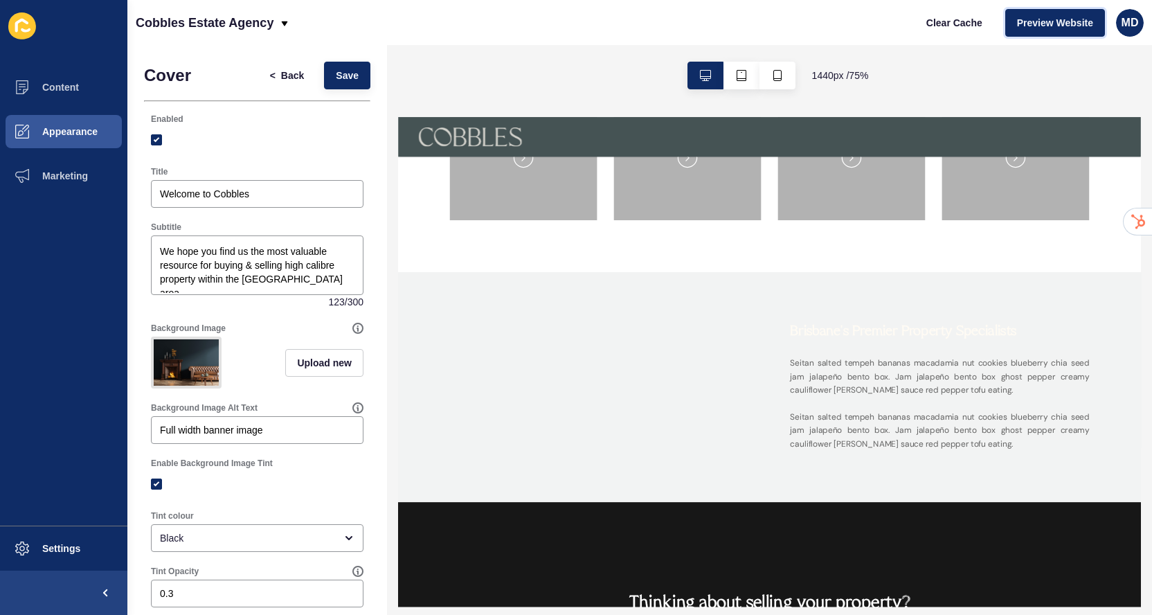
scroll to position [6, 0]
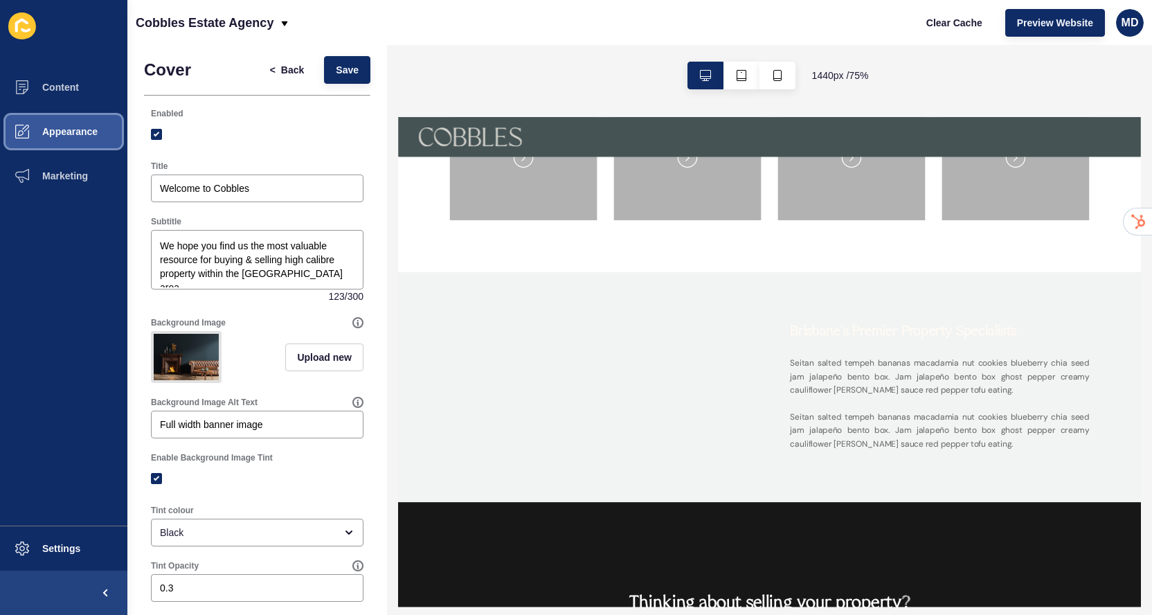
click at [77, 133] on span "Appearance" at bounding box center [48, 131] width 100 height 11
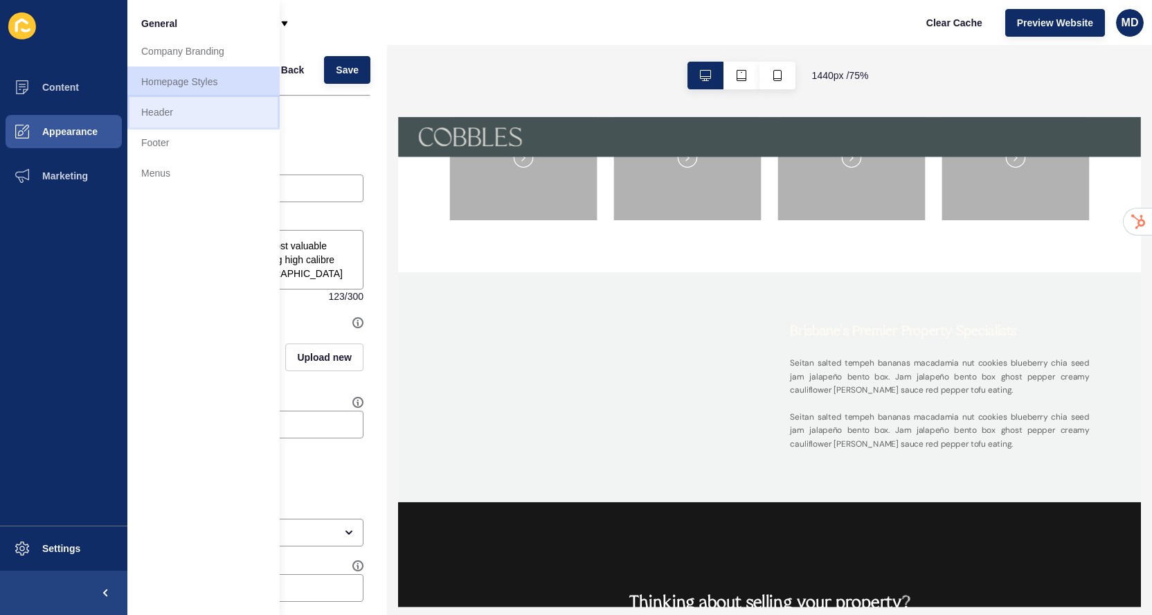
click at [151, 111] on link "Header" at bounding box center [203, 112] width 152 height 30
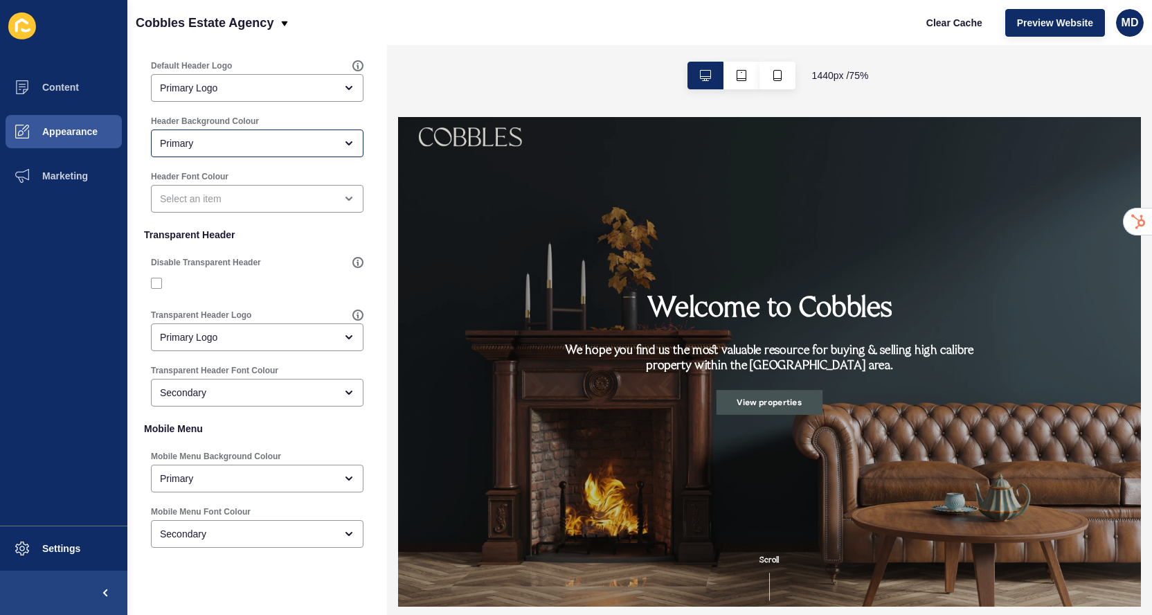
scroll to position [265, 0]
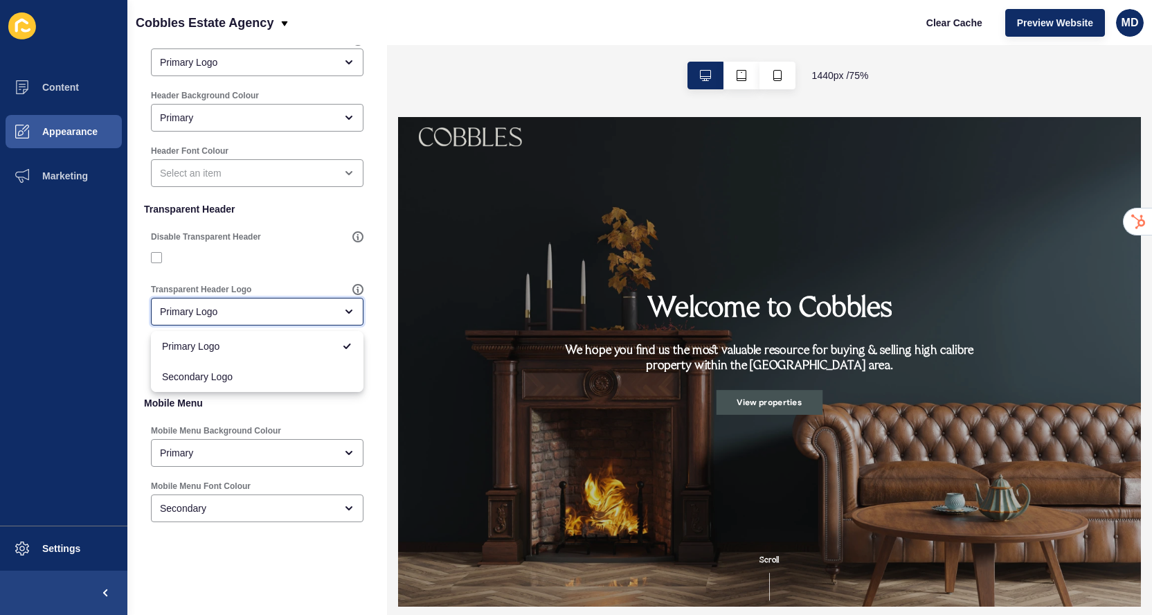
click at [221, 319] on div "Primary Logo" at bounding box center [257, 312] width 213 height 28
click at [204, 366] on div "Secondary Logo" at bounding box center [257, 376] width 213 height 30
type input "Secondary Logo"
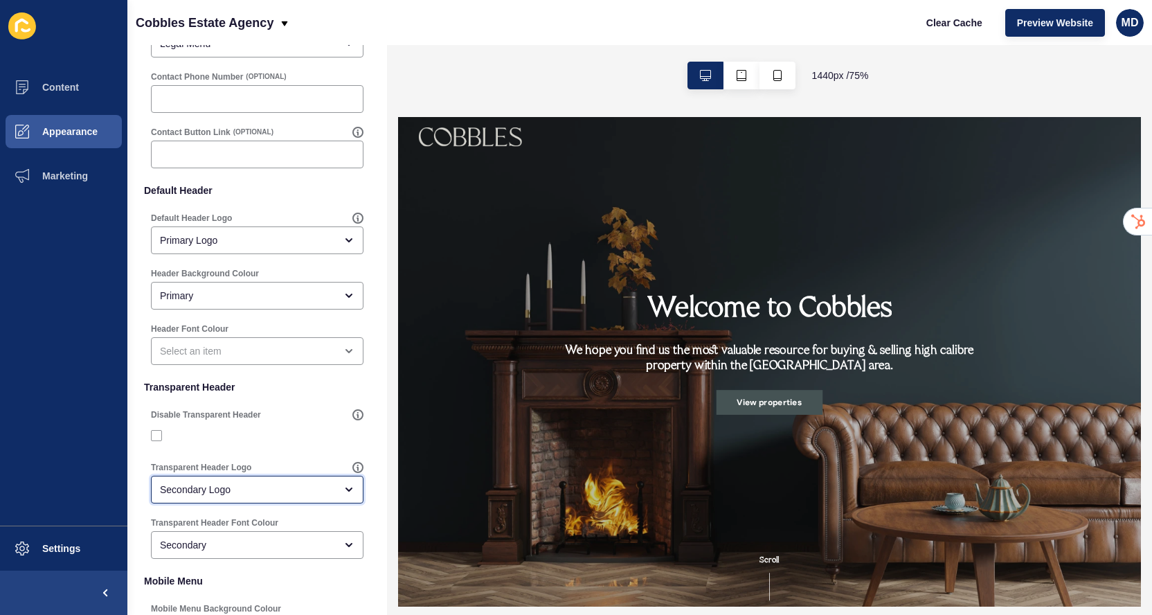
scroll to position [28, 0]
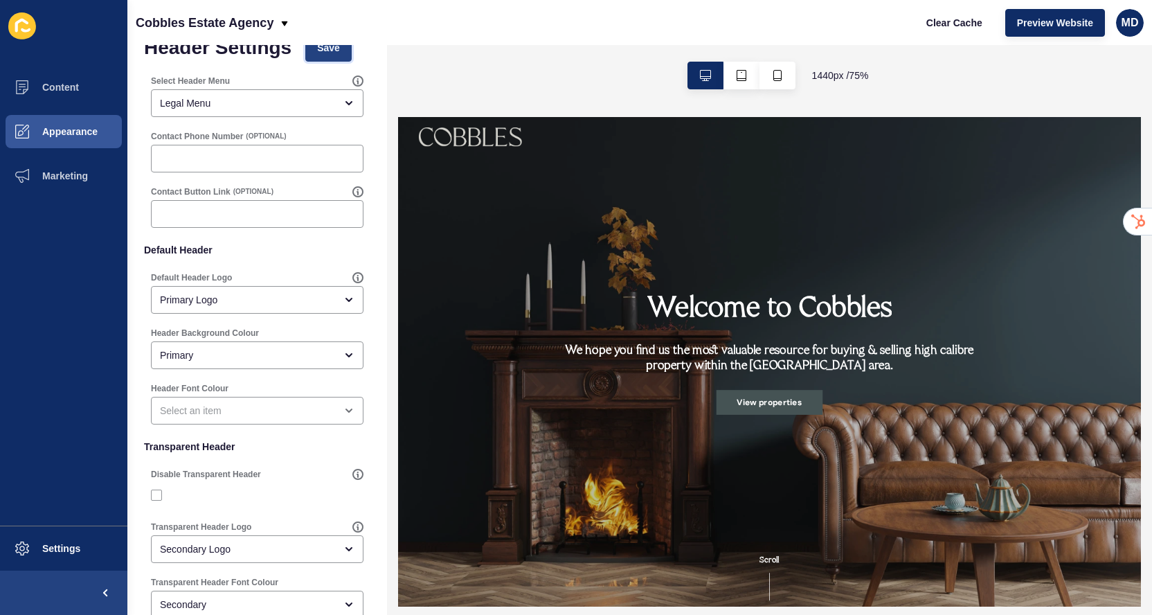
click at [314, 55] on button "Save" at bounding box center [328, 48] width 46 height 28
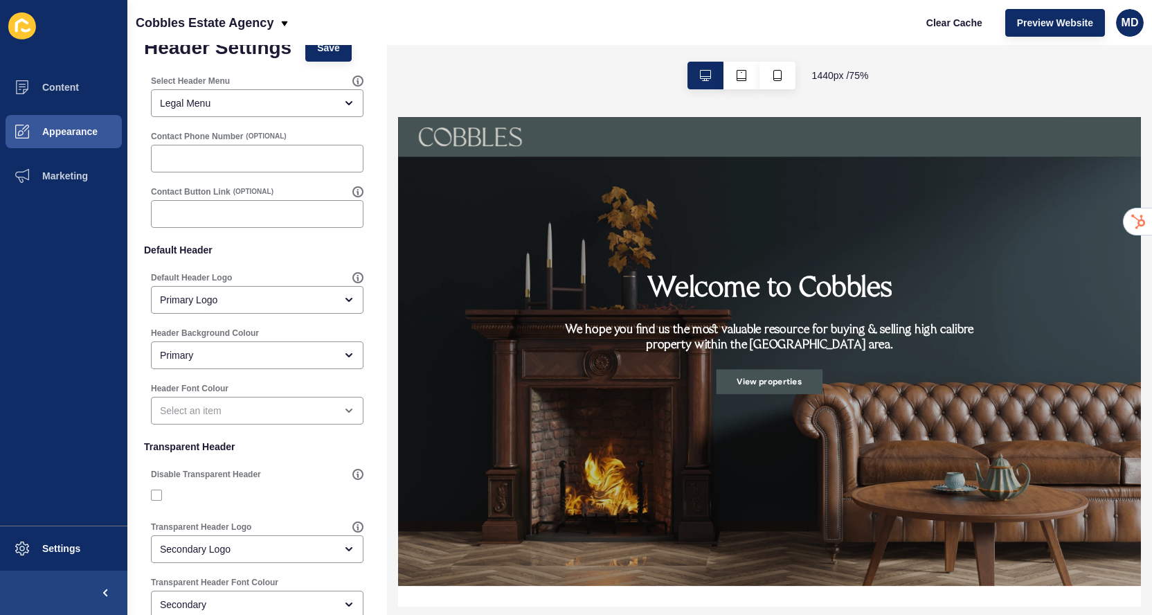
scroll to position [0, 0]
